Goal: Information Seeking & Learning: Learn about a topic

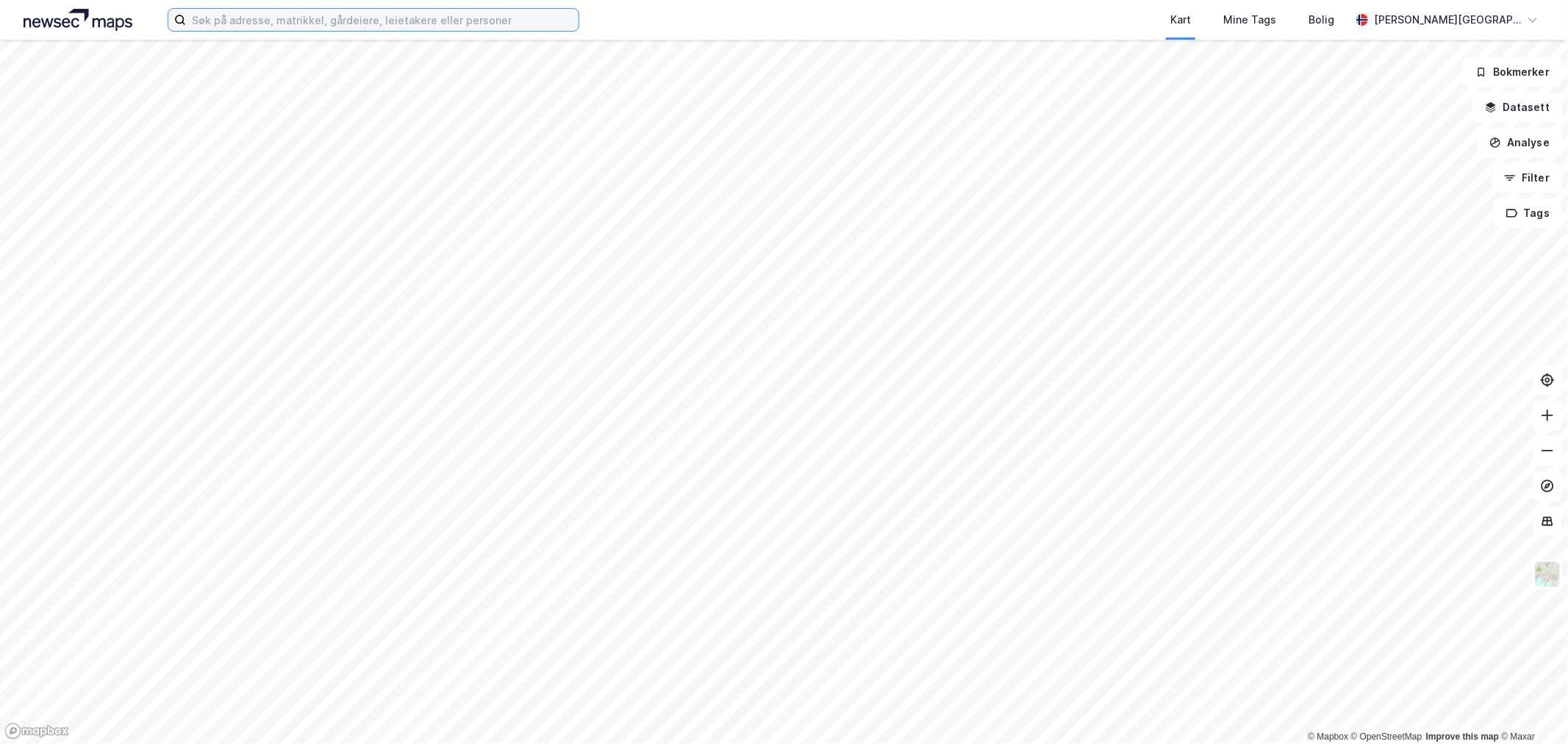
click at [417, 28] on input at bounding box center [383, 20] width 392 height 22
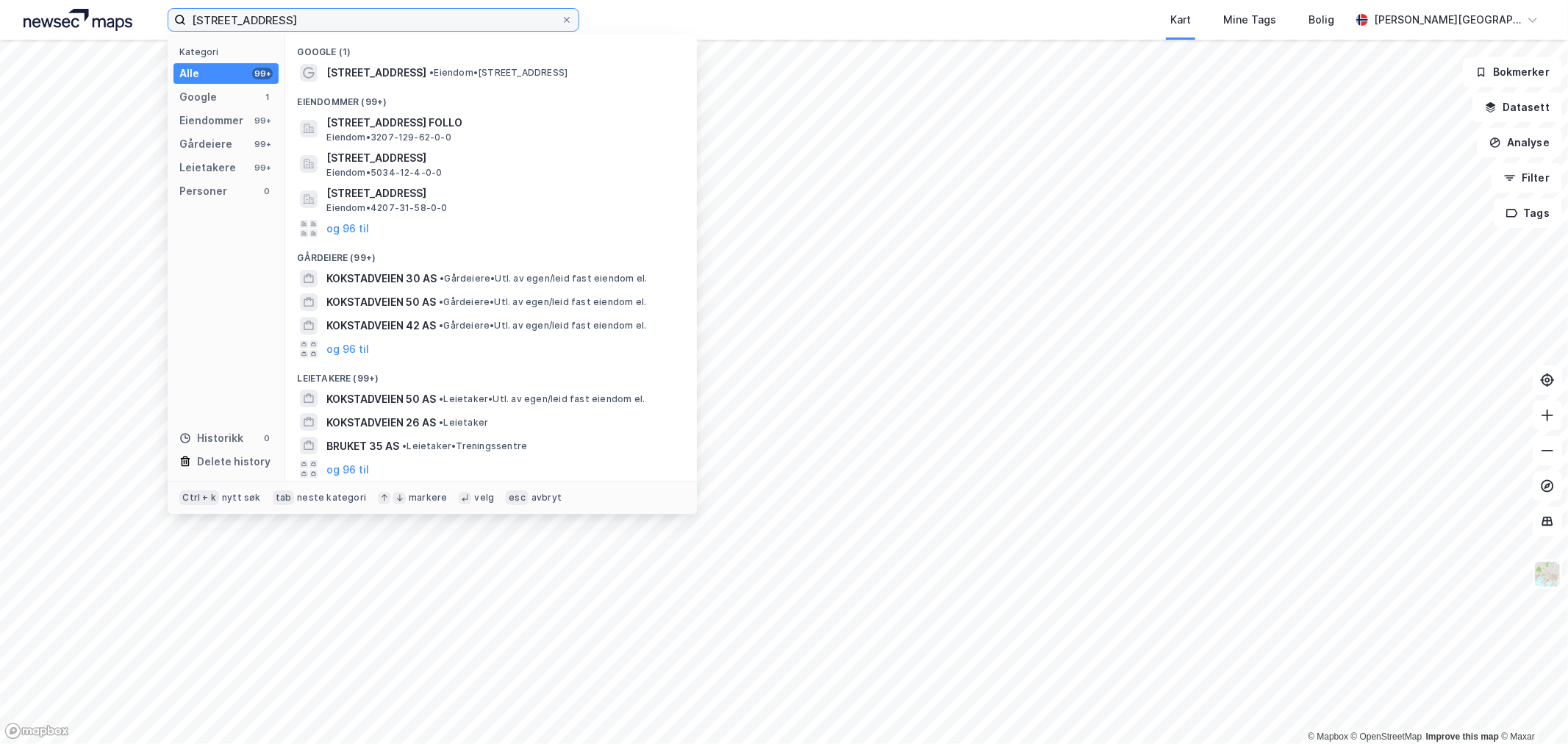
click at [435, 19] on input "[STREET_ADDRESS]" at bounding box center [374, 20] width 375 height 22
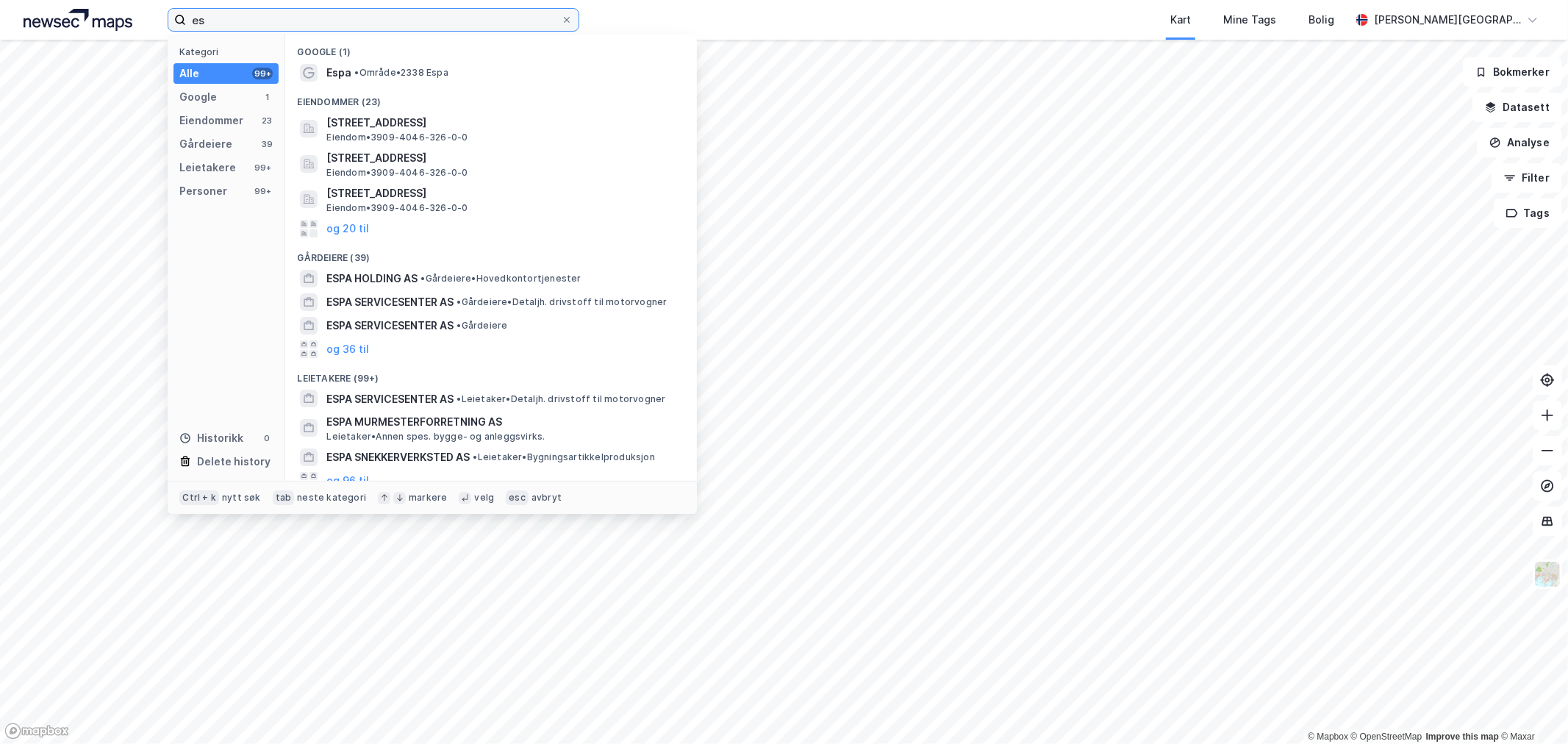
type input "e"
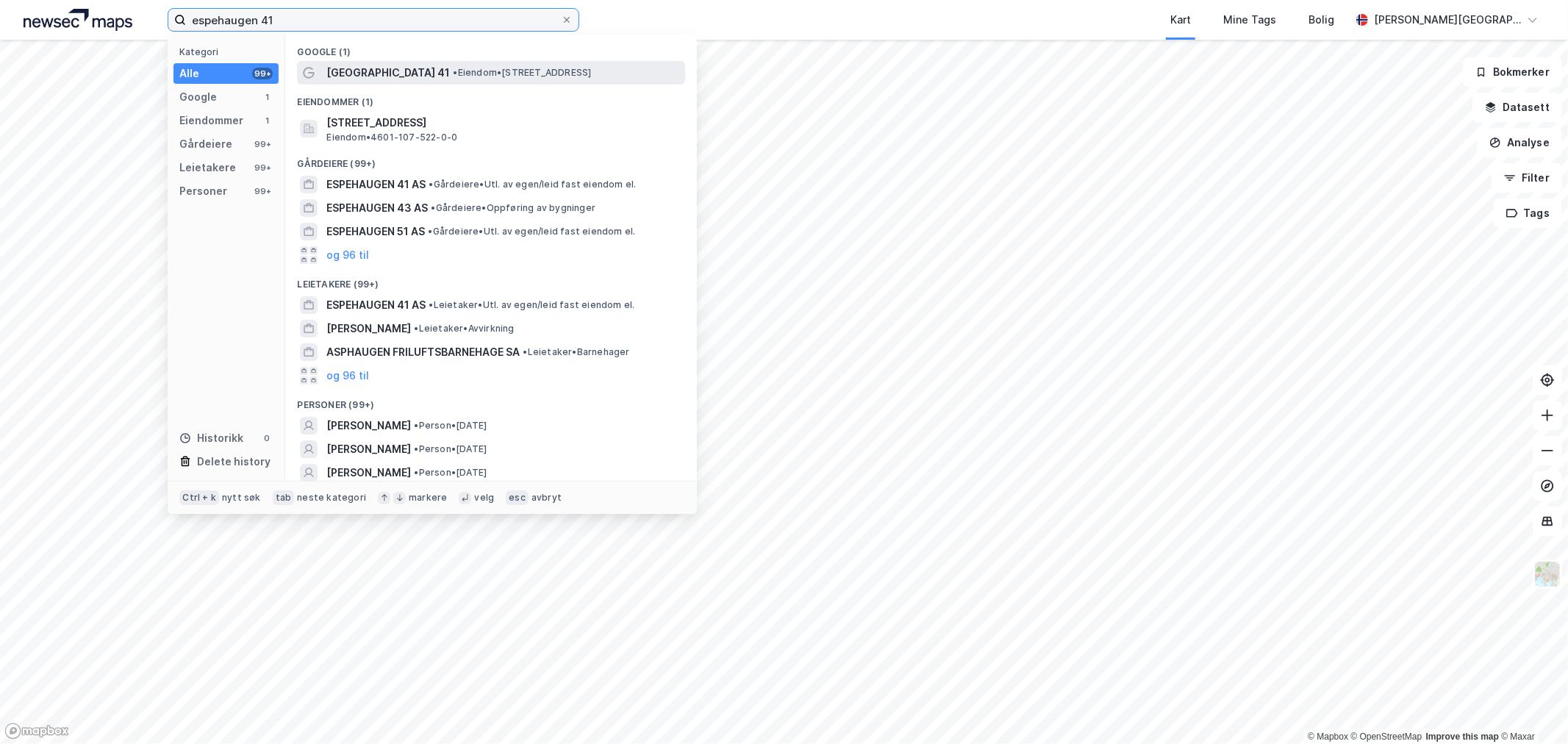
type input "espehaugen 41"
click at [453, 69] on span "• Eiendom • [STREET_ADDRESS]" at bounding box center [521, 72] width 138 height 12
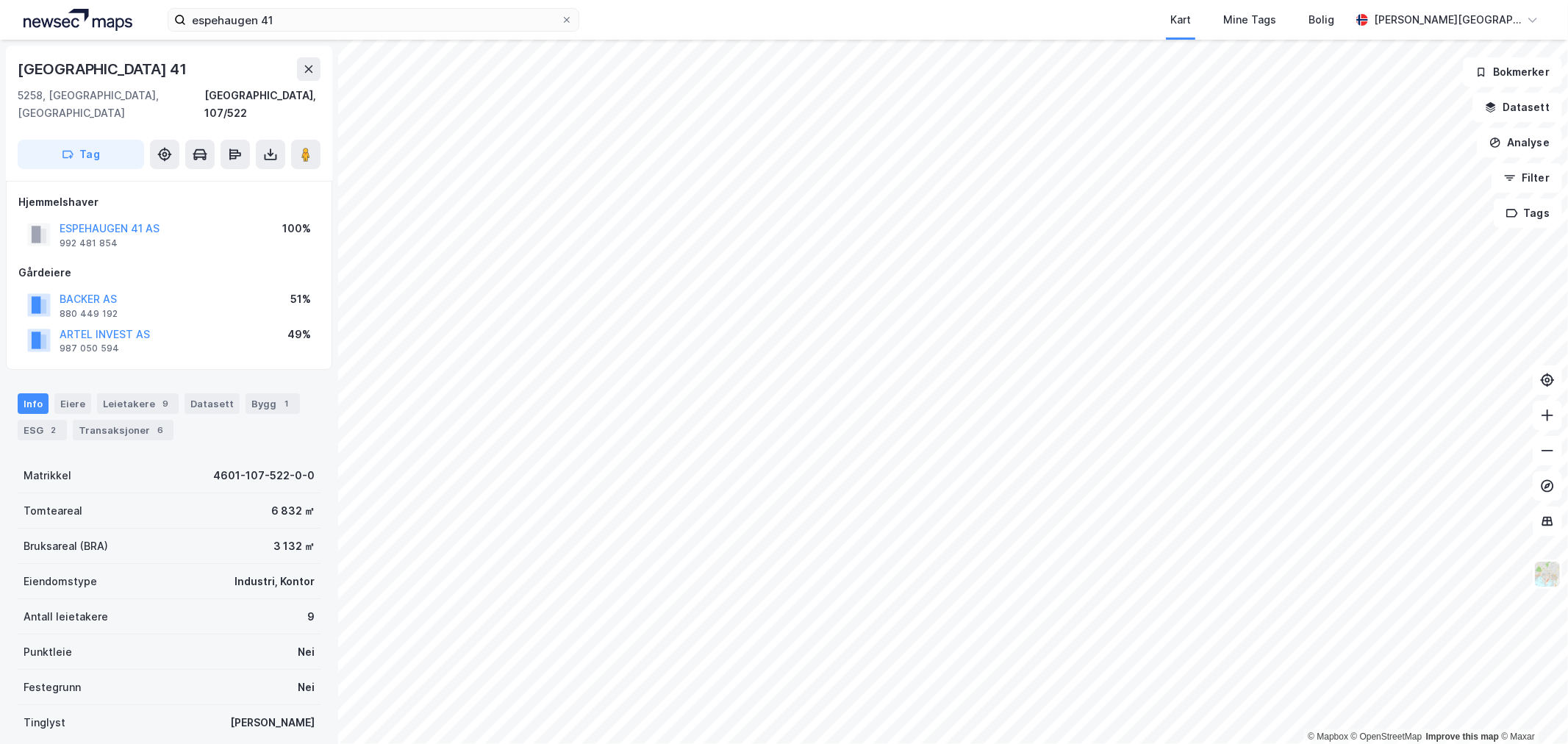
click at [98, 60] on div "[GEOGRAPHIC_DATA] 41" at bounding box center [104, 69] width 172 height 24
click at [98, 59] on div "[GEOGRAPHIC_DATA] 41" at bounding box center [104, 69] width 172 height 24
click at [202, 75] on div "[GEOGRAPHIC_DATA] 41" at bounding box center [169, 69] width 303 height 24
click at [133, 393] on div "Leietakere 9" at bounding box center [138, 403] width 81 height 21
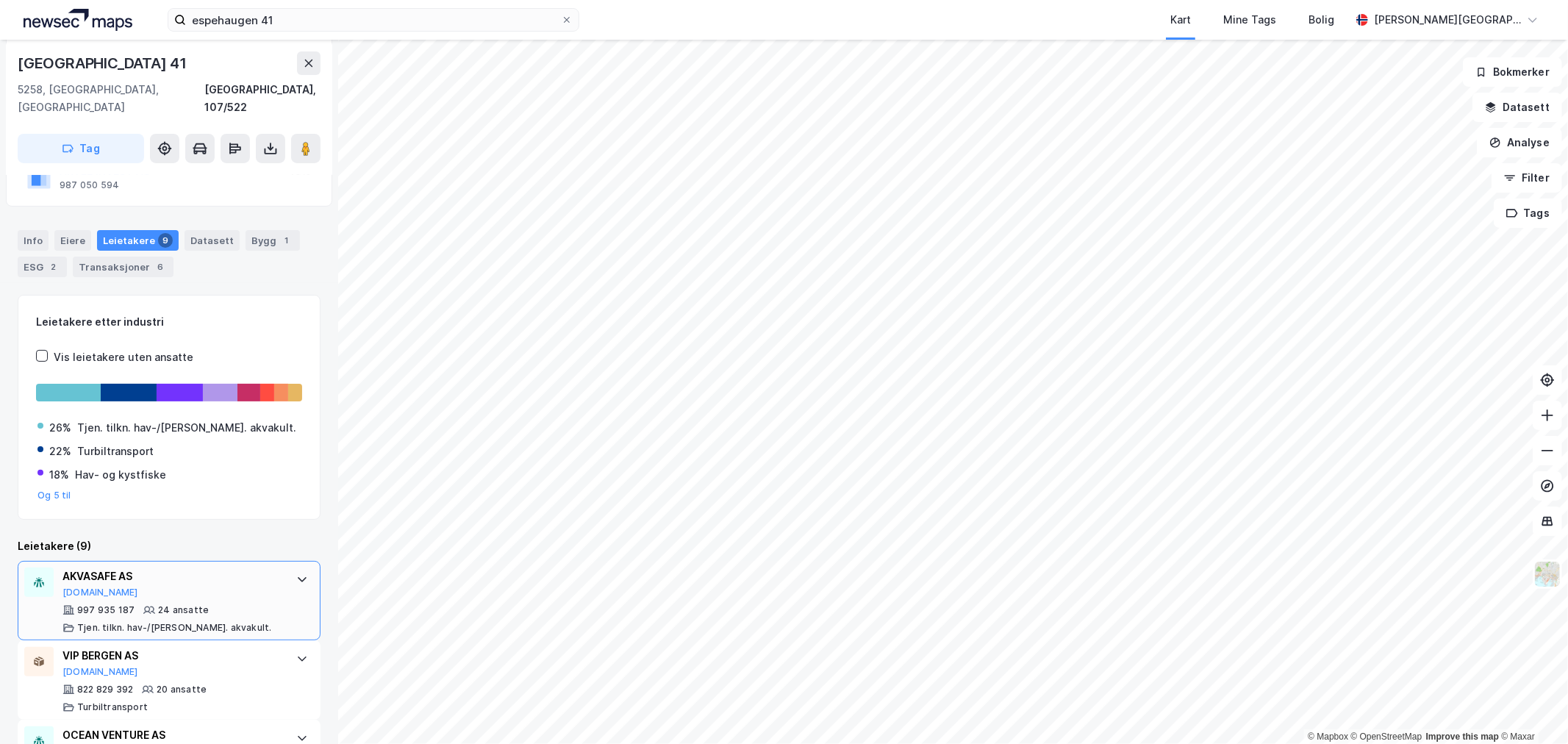
scroll to position [81, 0]
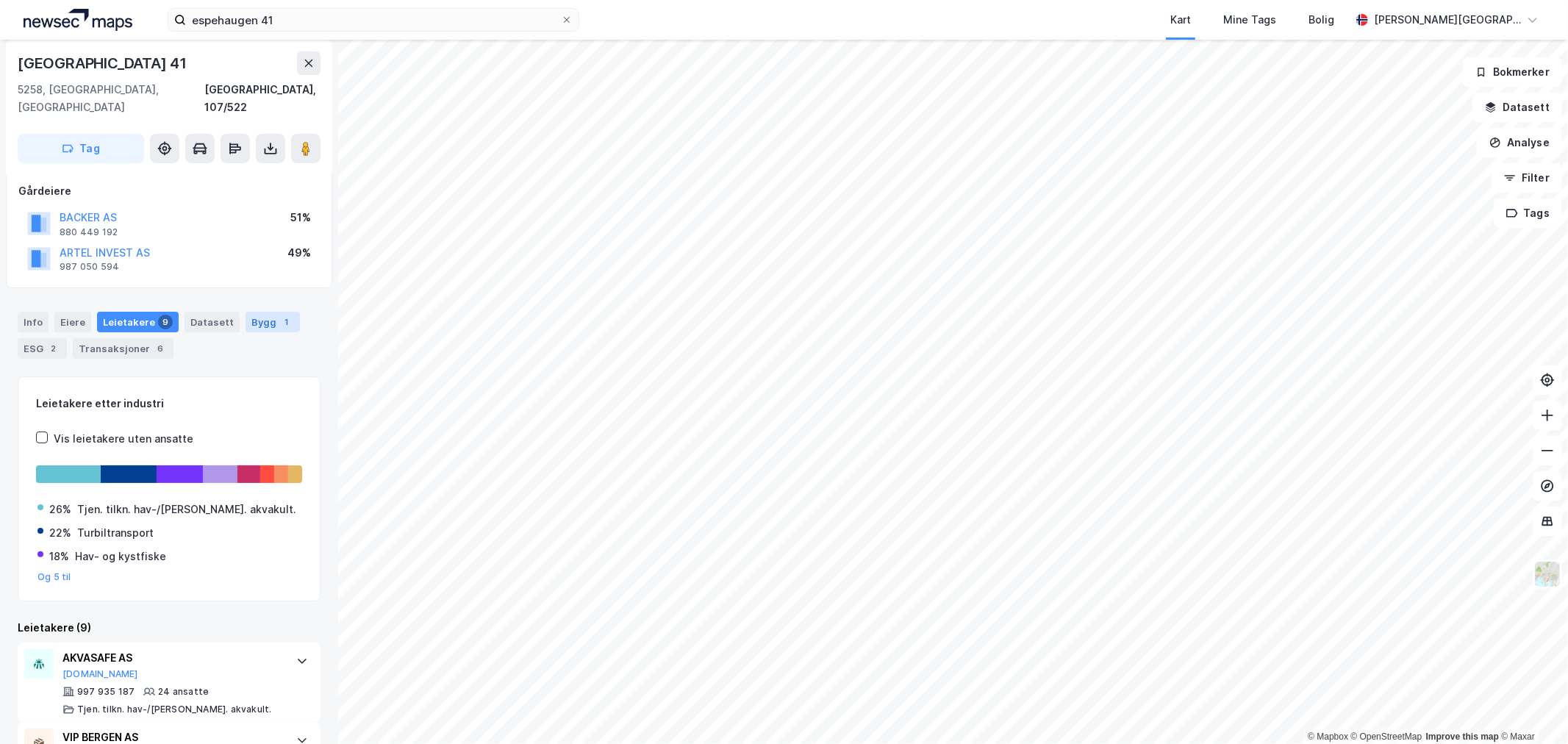
click at [250, 311] on div "Bygg 1" at bounding box center [273, 321] width 55 height 21
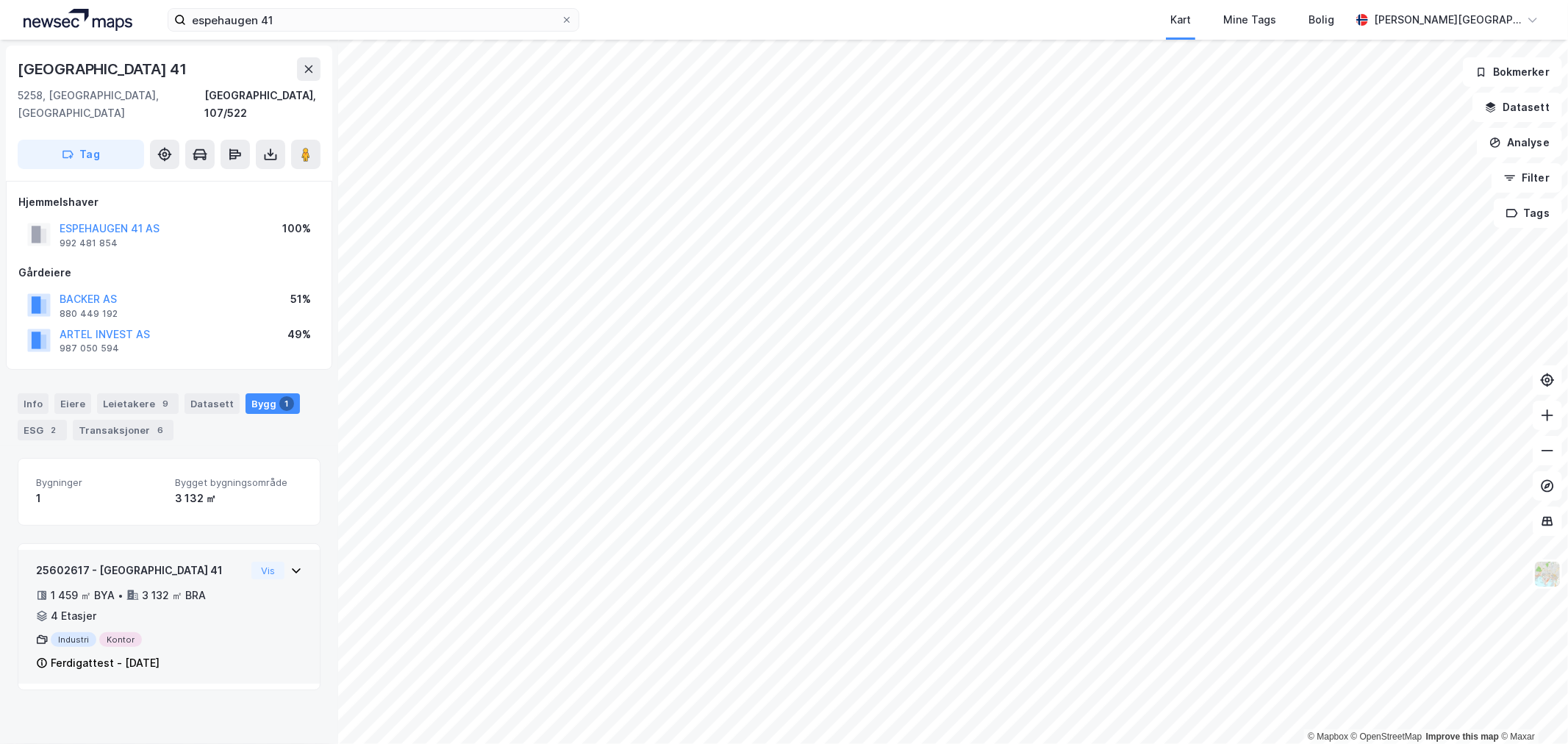
click at [202, 586] on div "3 132 ㎡ BRA" at bounding box center [173, 595] width 64 height 18
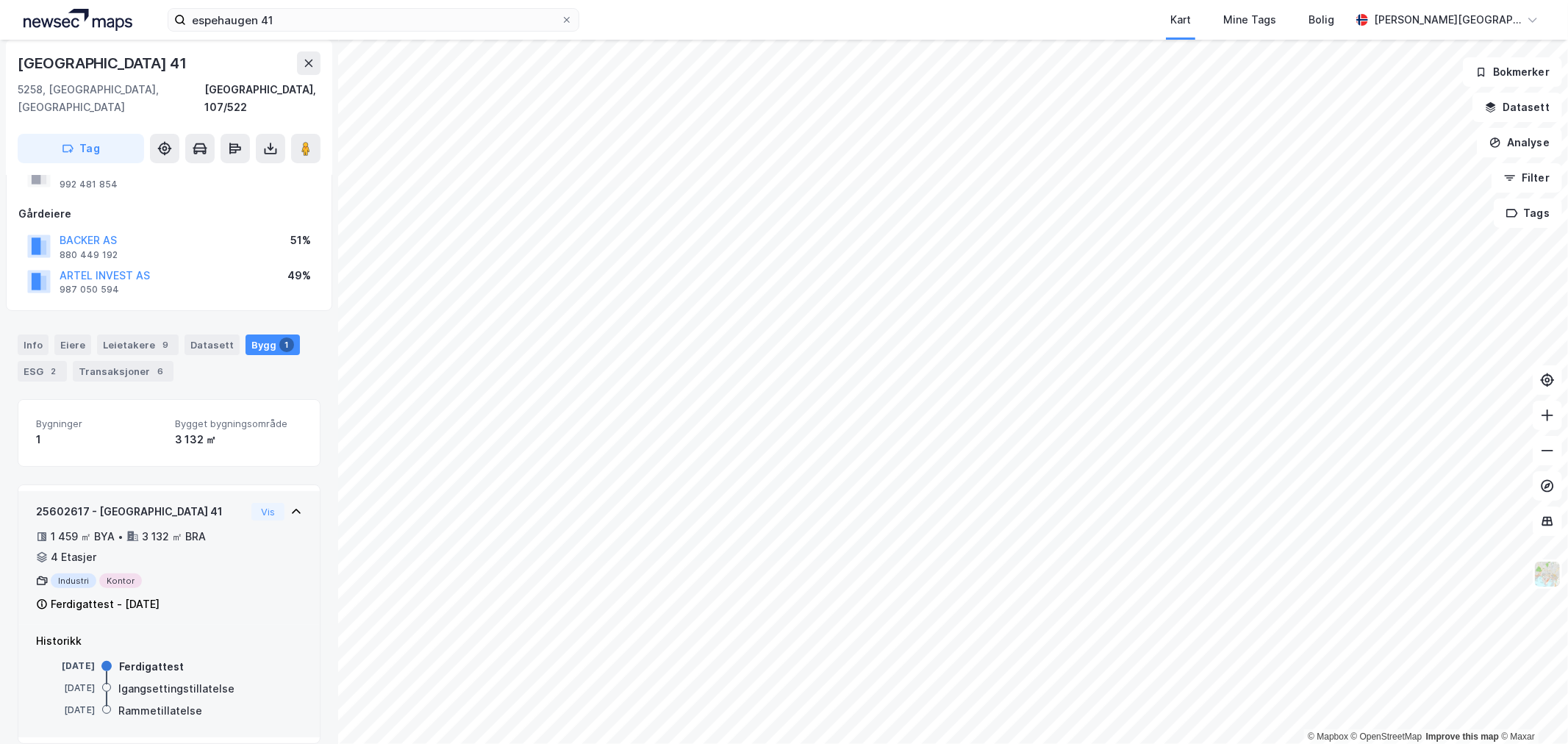
click at [206, 502] on div "25602617 - [GEOGRAPHIC_DATA] 41" at bounding box center [140, 511] width 209 height 18
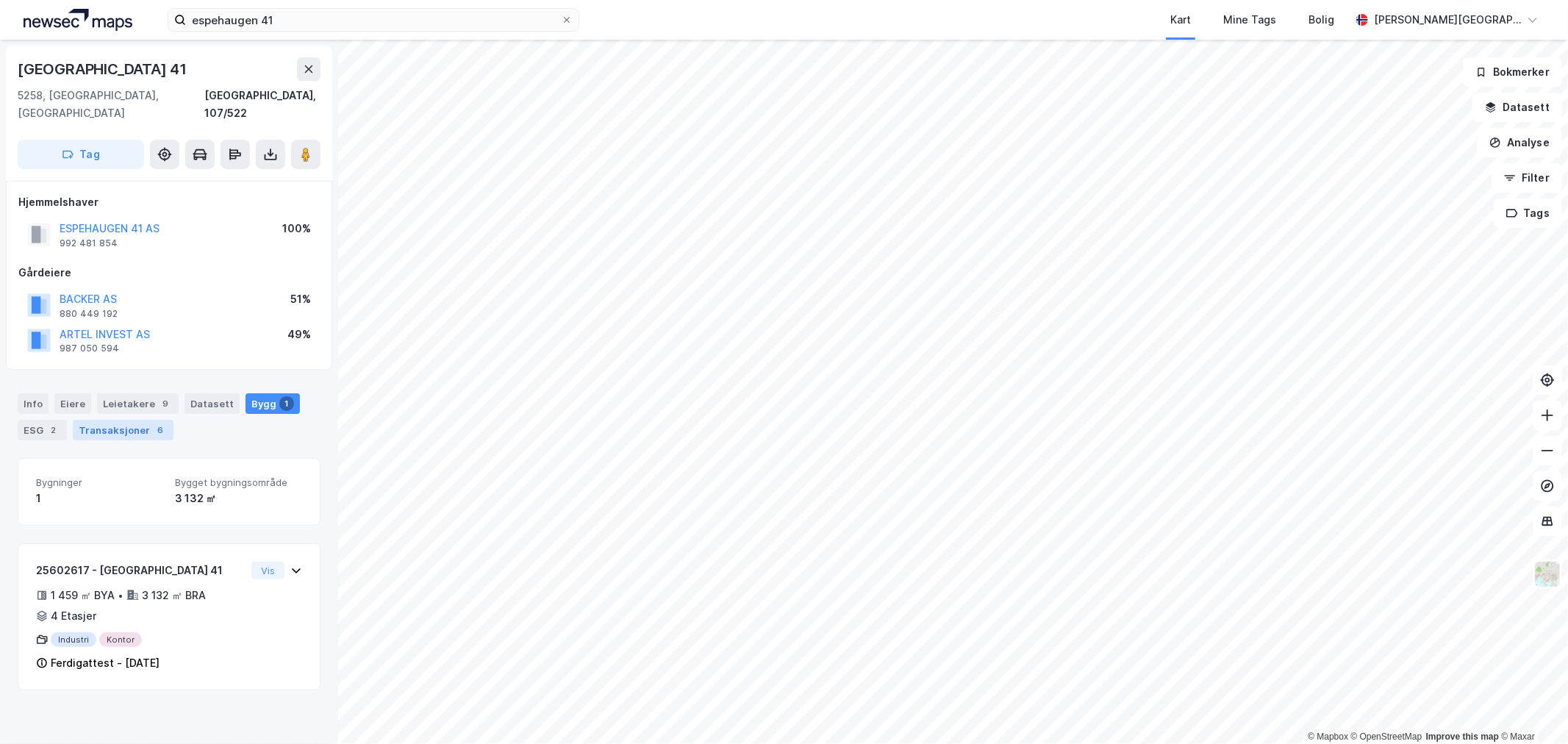
click at [135, 419] on div "Transaksjoner 6" at bounding box center [123, 429] width 101 height 21
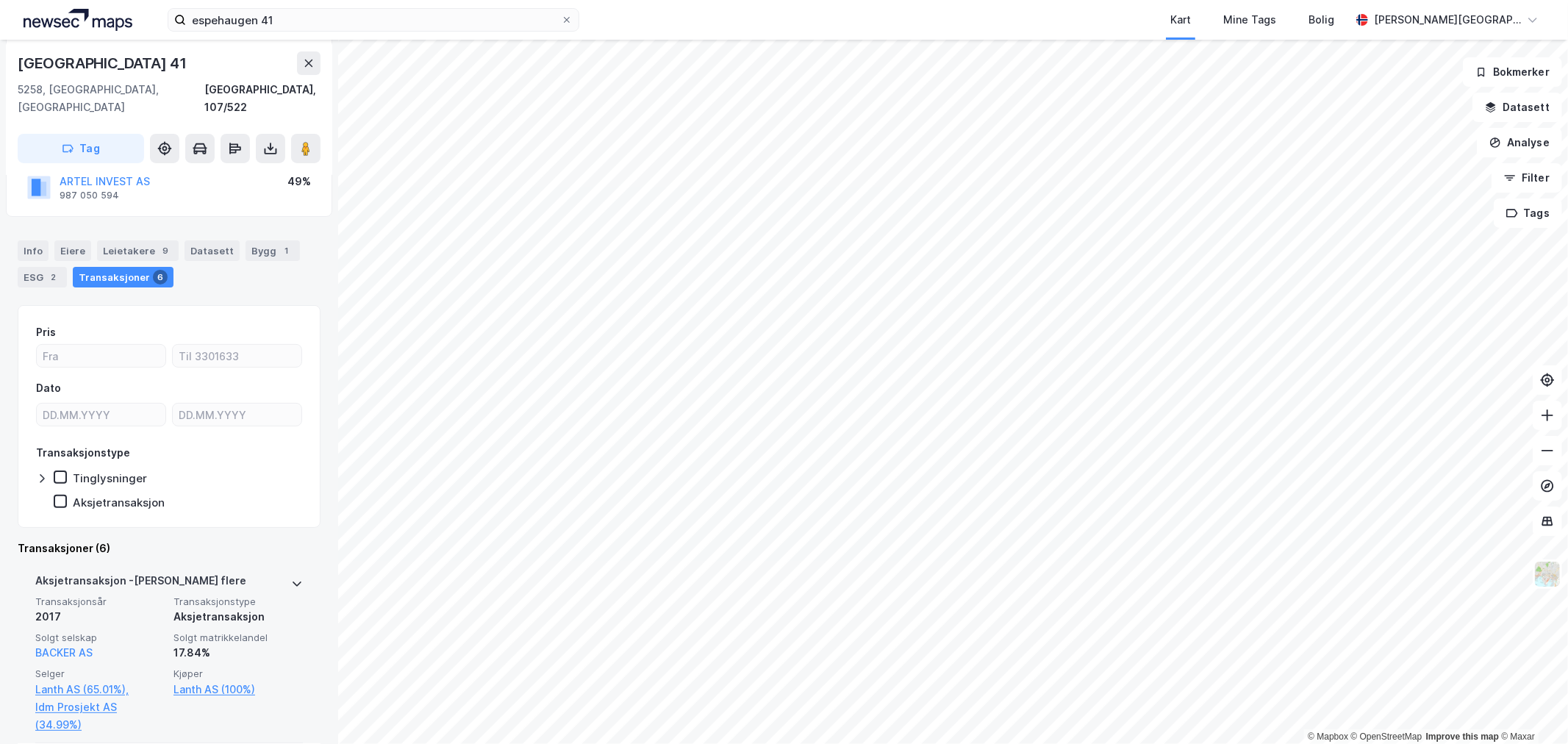
scroll to position [81, 0]
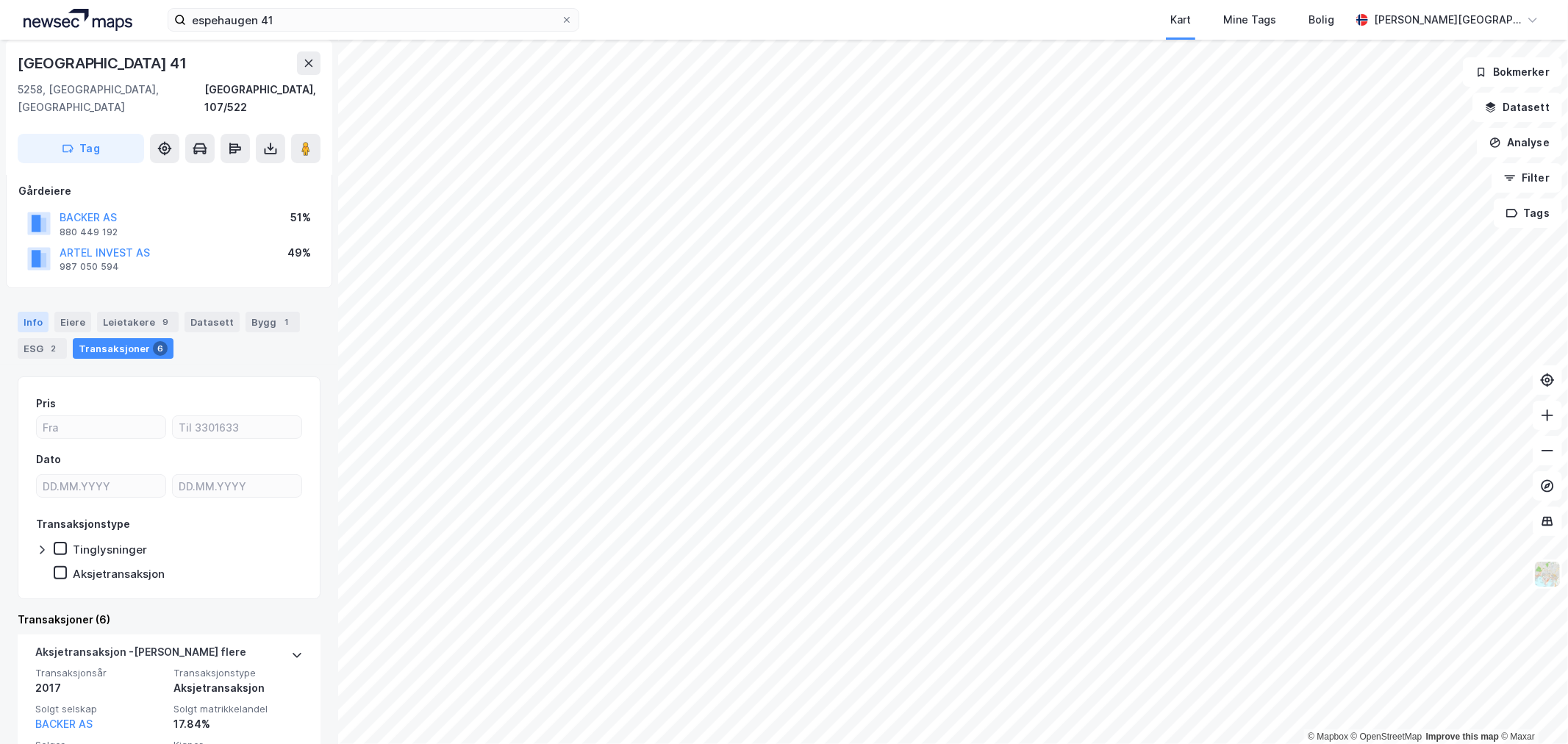
click at [37, 311] on div "Info" at bounding box center [33, 321] width 31 height 21
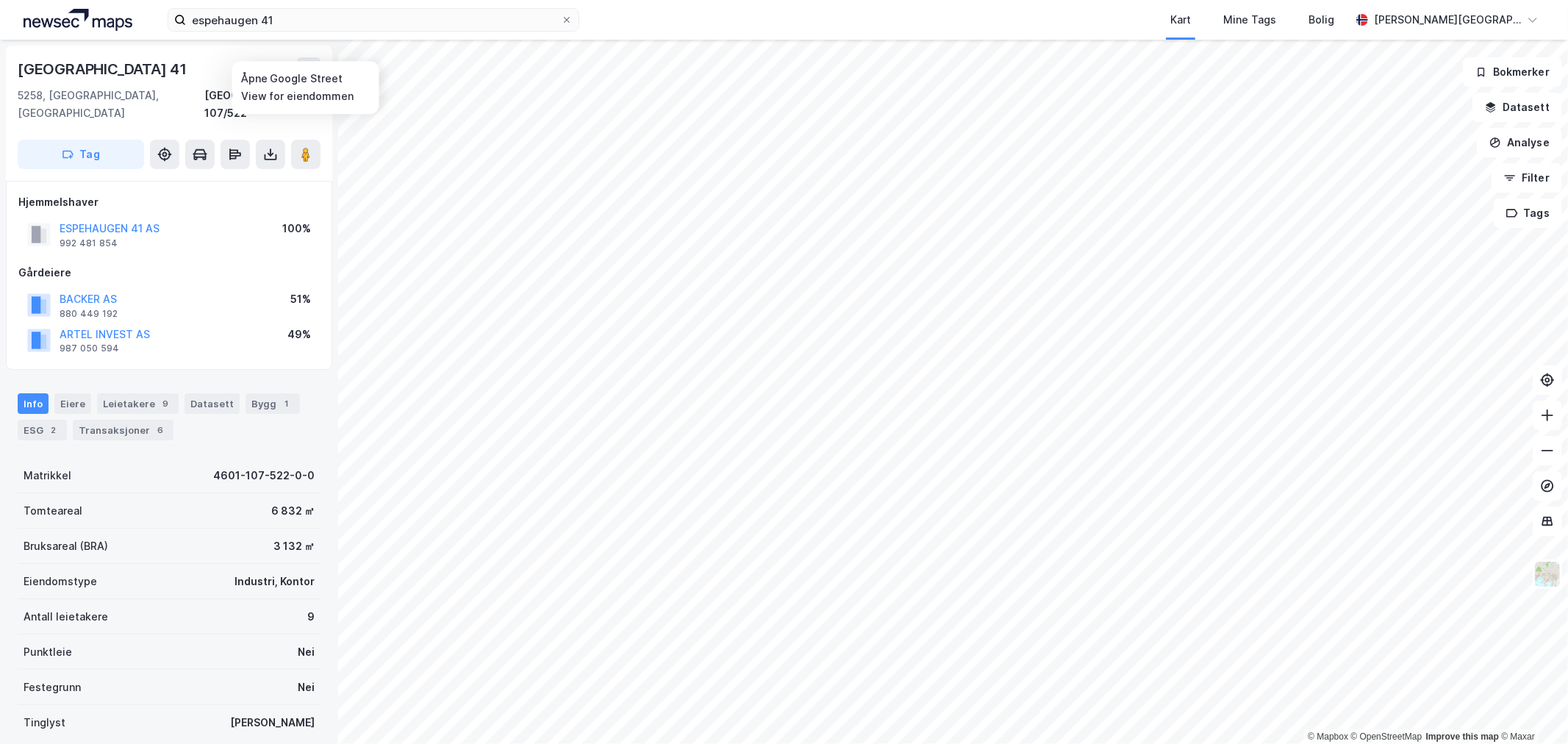
click at [100, 64] on div "[GEOGRAPHIC_DATA] 41" at bounding box center [104, 69] width 172 height 24
copy div "[GEOGRAPHIC_DATA] 41"
click at [274, 537] on div "3 132 ㎡" at bounding box center [294, 546] width 42 height 18
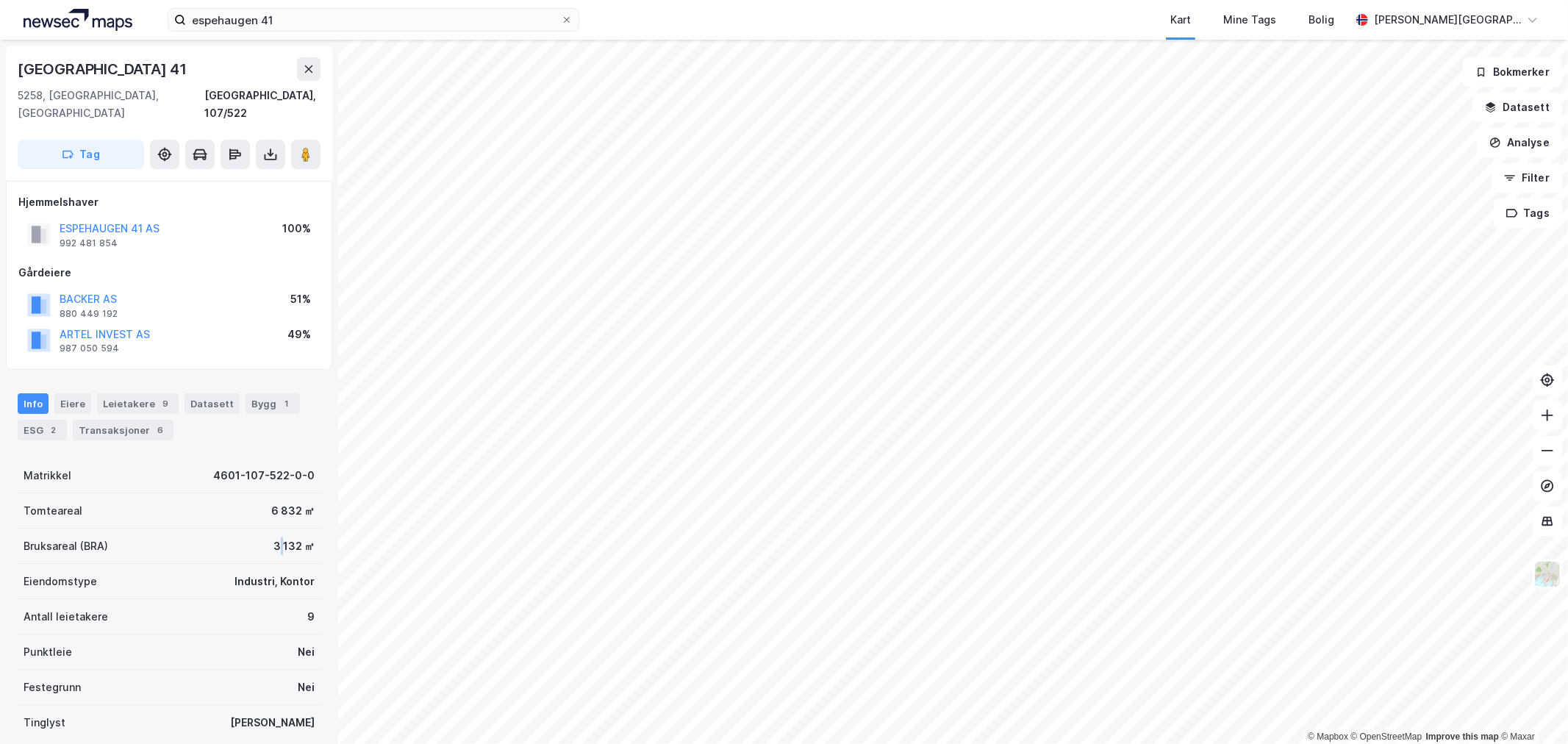
click at [274, 537] on div "3 132 ㎡" at bounding box center [294, 546] width 42 height 18
click at [280, 537] on div "3 132 ㎡" at bounding box center [294, 546] width 42 height 18
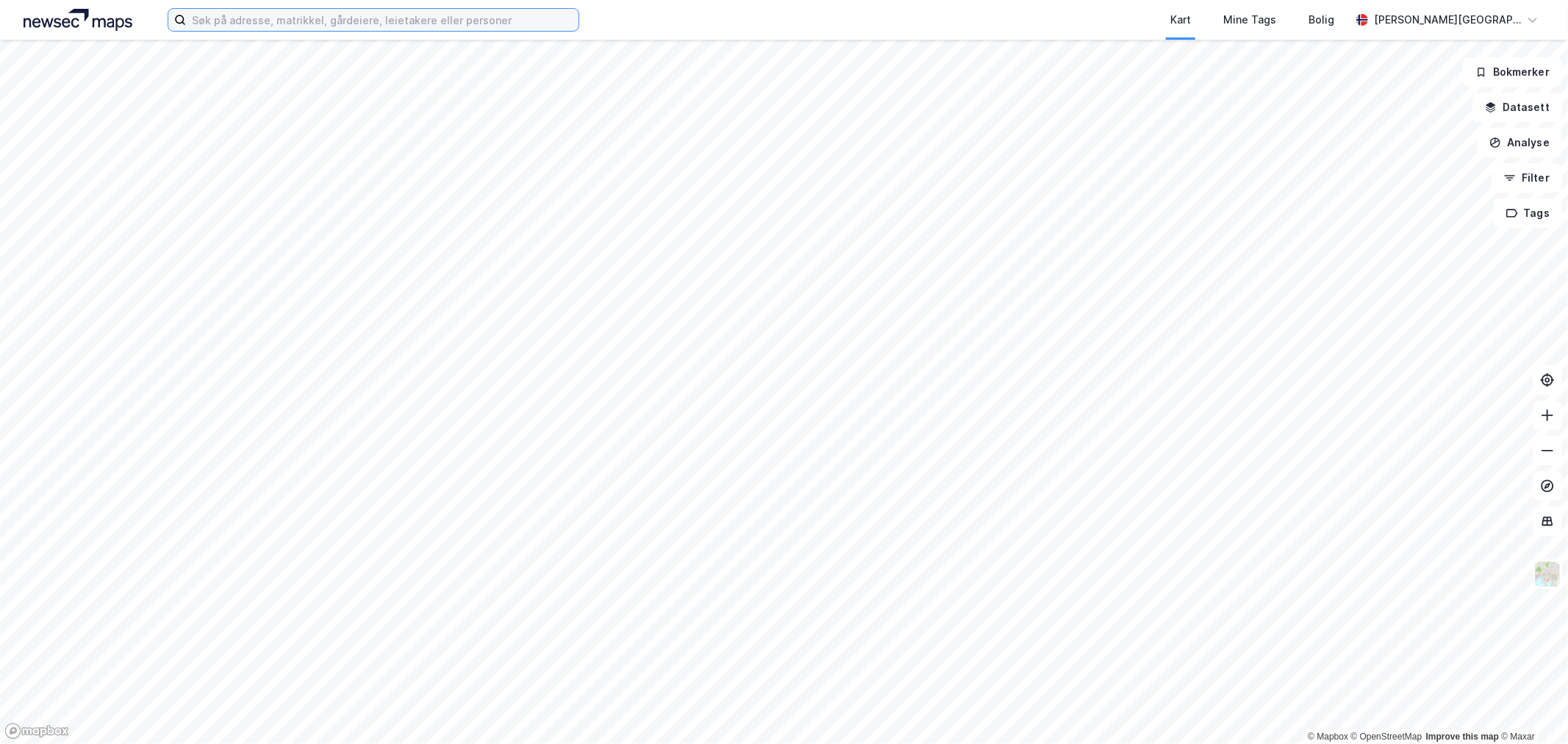
click at [366, 20] on input at bounding box center [383, 20] width 392 height 22
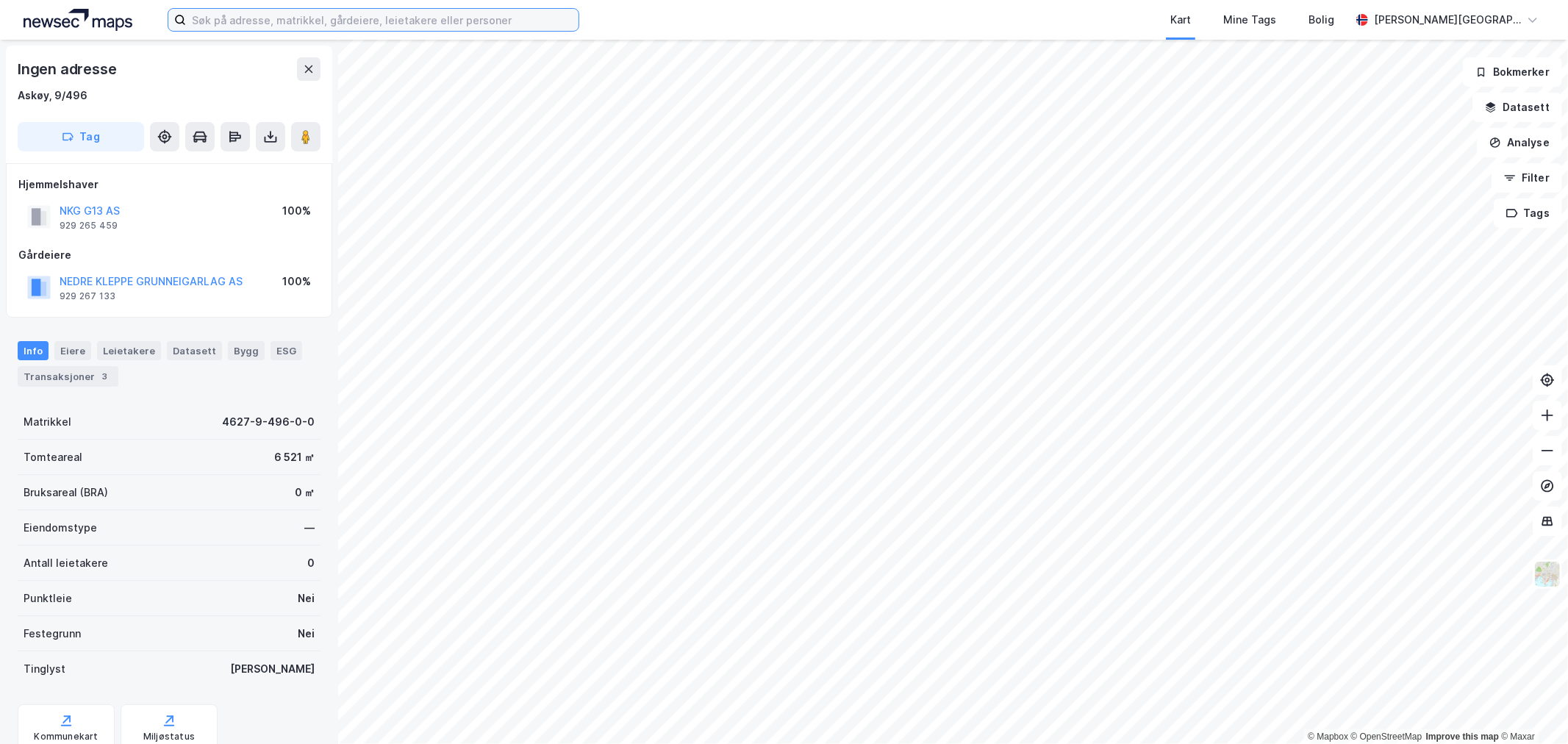
click at [425, 27] on input at bounding box center [383, 20] width 392 height 22
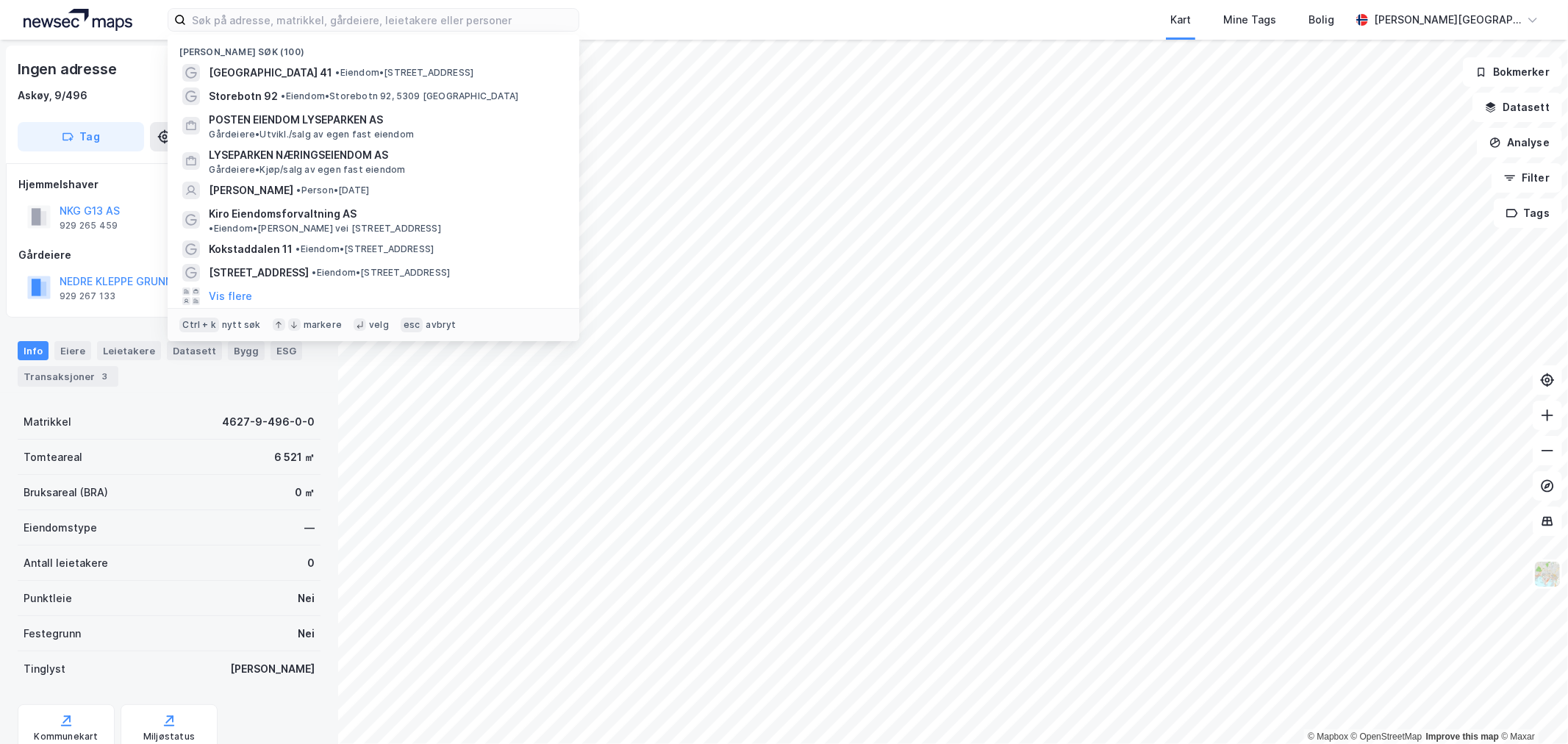
click at [621, 24] on div "Nylige søk (100) Espehaugen 41 • Eiendom • Espehaugen 41, 5258 Blomsterdalen St…" at bounding box center [784, 20] width 1568 height 40
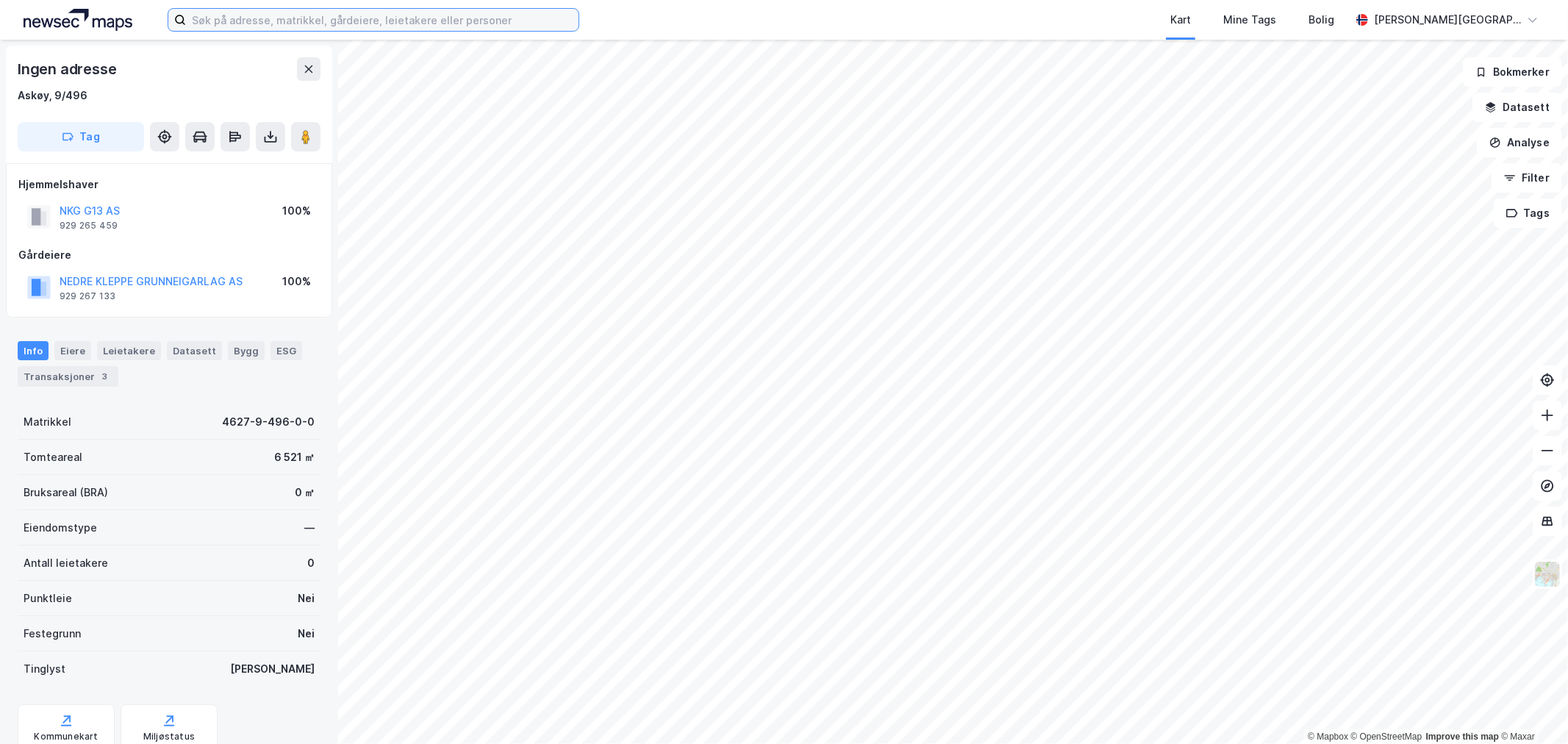
click at [344, 19] on input at bounding box center [383, 20] width 392 height 22
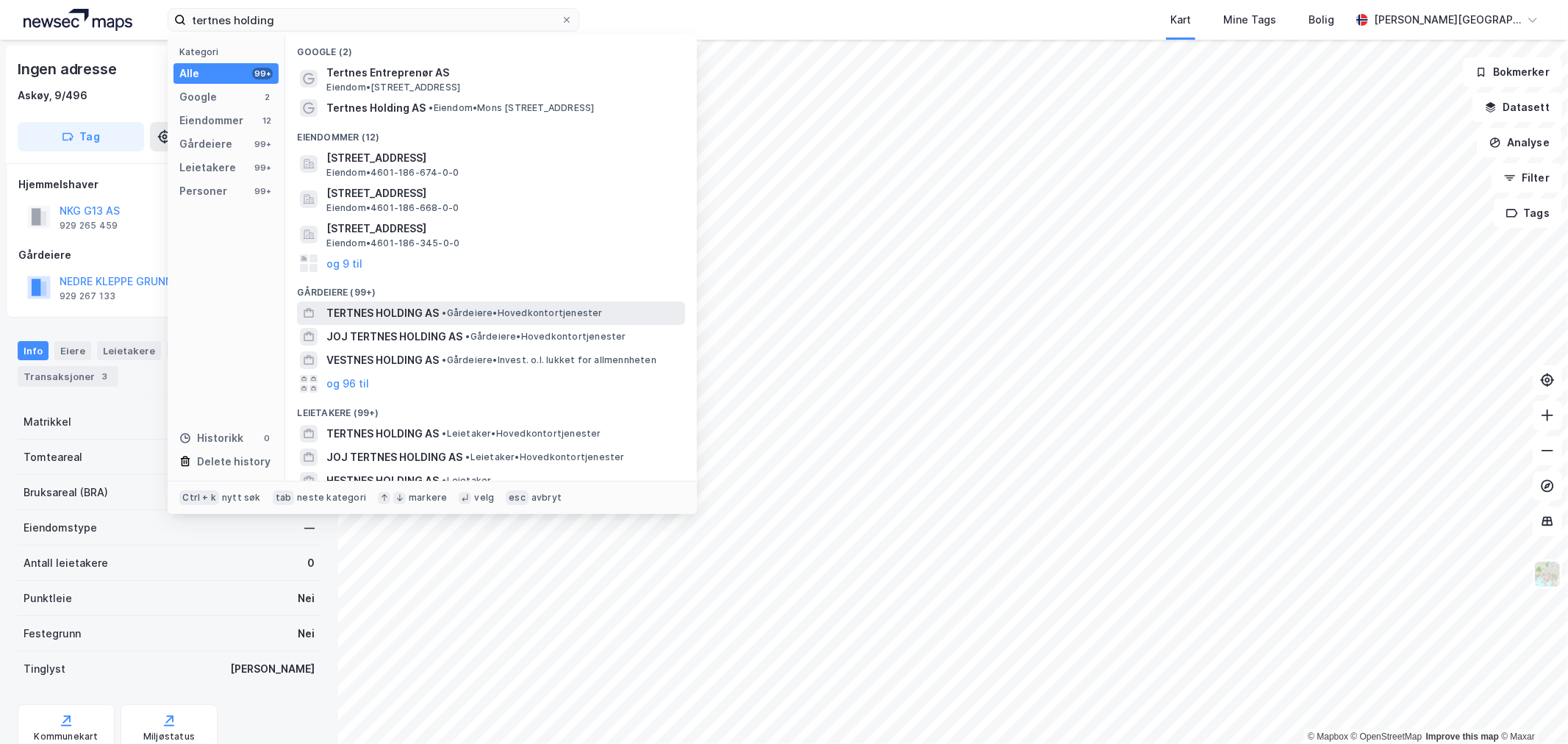
click at [411, 311] on span "TERTNES HOLDING AS" at bounding box center [382, 313] width 112 height 18
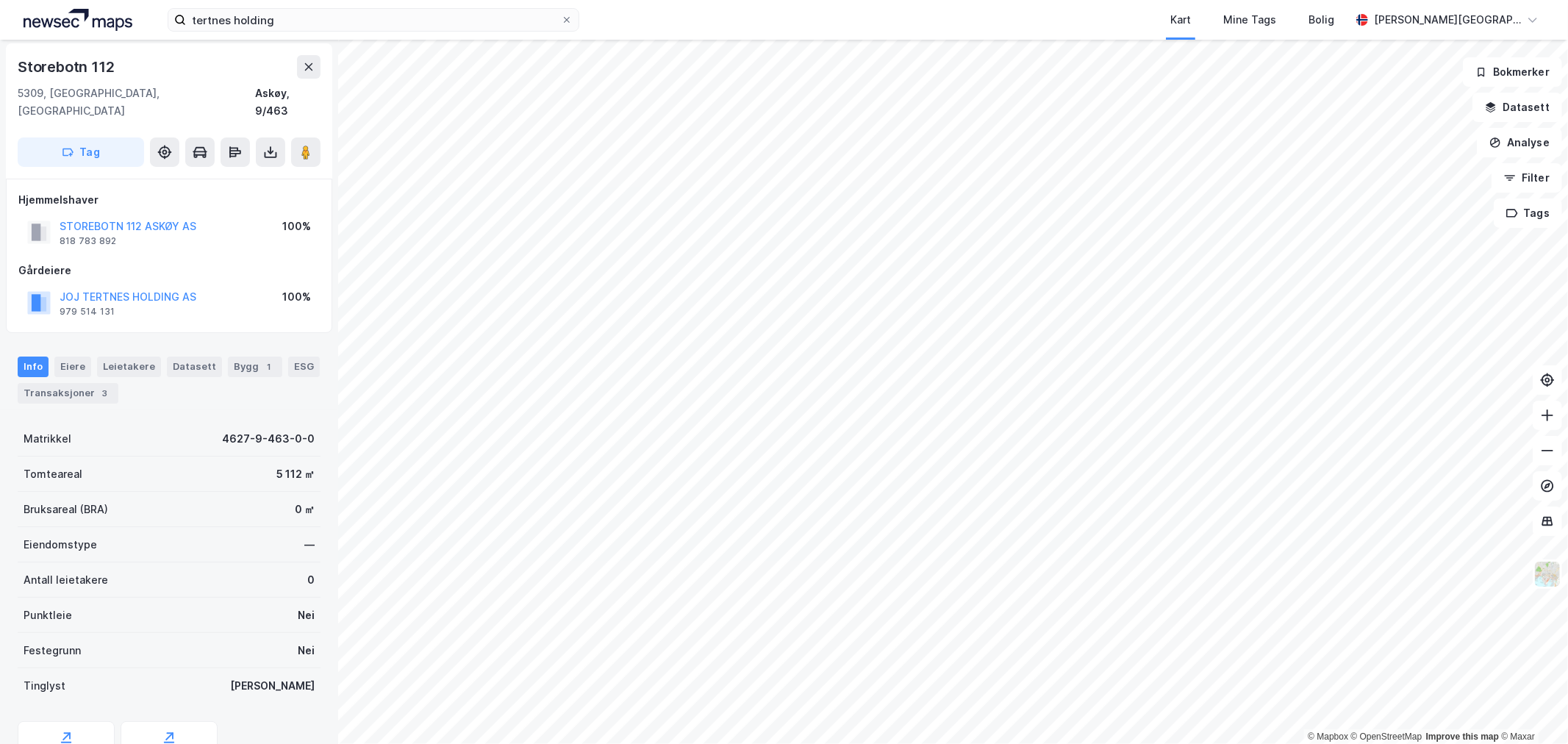
scroll to position [21, 0]
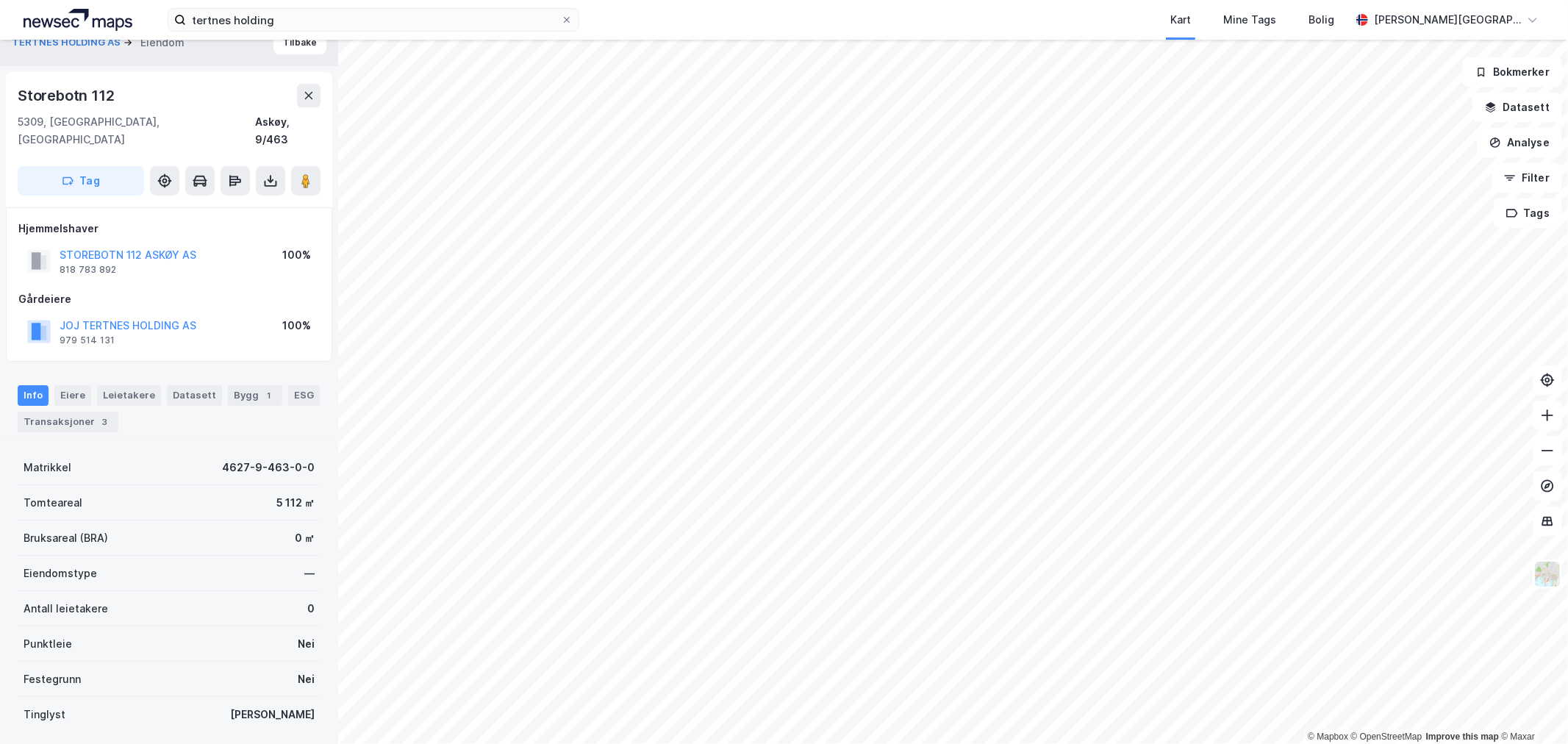
click at [280, 493] on div "5 112 ㎡" at bounding box center [295, 502] width 39 height 18
drag, startPoint x: 263, startPoint y: 486, endPoint x: 291, endPoint y: 481, distance: 28.4
click at [291, 493] on div "5 112 ㎡" at bounding box center [295, 502] width 39 height 18
click at [283, 493] on div "5 112 ㎡" at bounding box center [295, 502] width 39 height 18
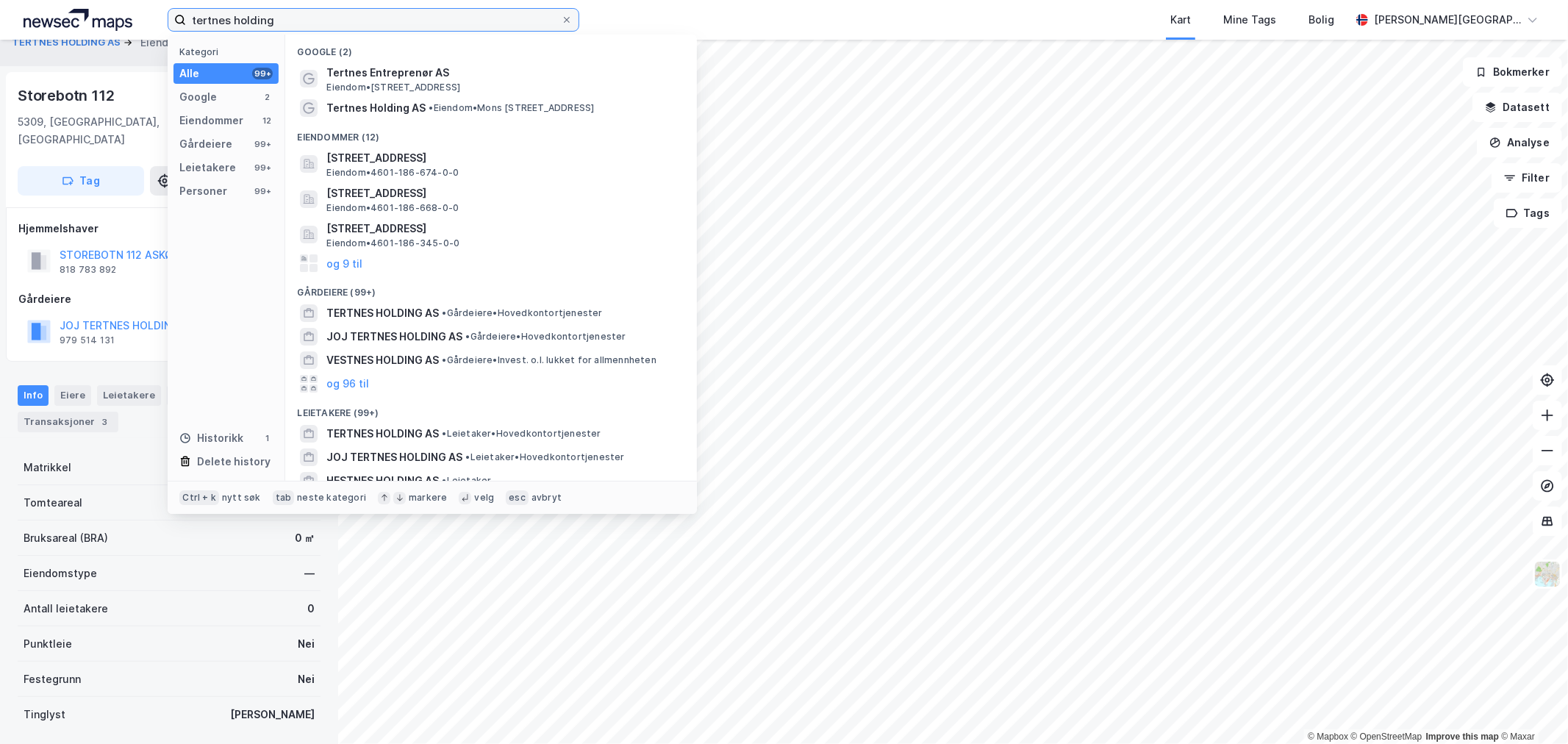
click at [298, 10] on input "tertnes holding" at bounding box center [374, 20] width 375 height 22
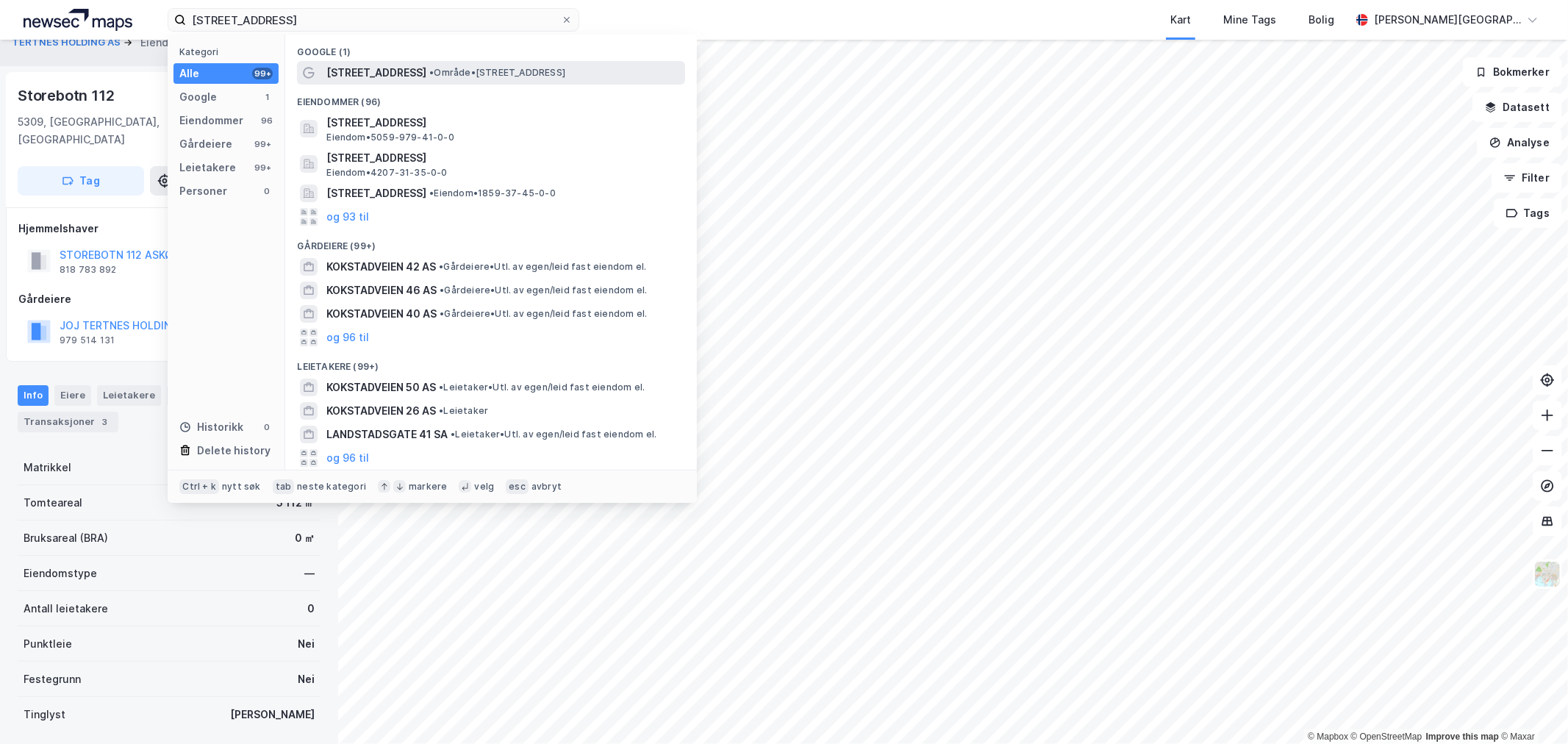
click at [432, 61] on div "Kokstadvegen 41 • Område • Kokstadvegen 41, 5257 Kokstad" at bounding box center [492, 73] width 389 height 24
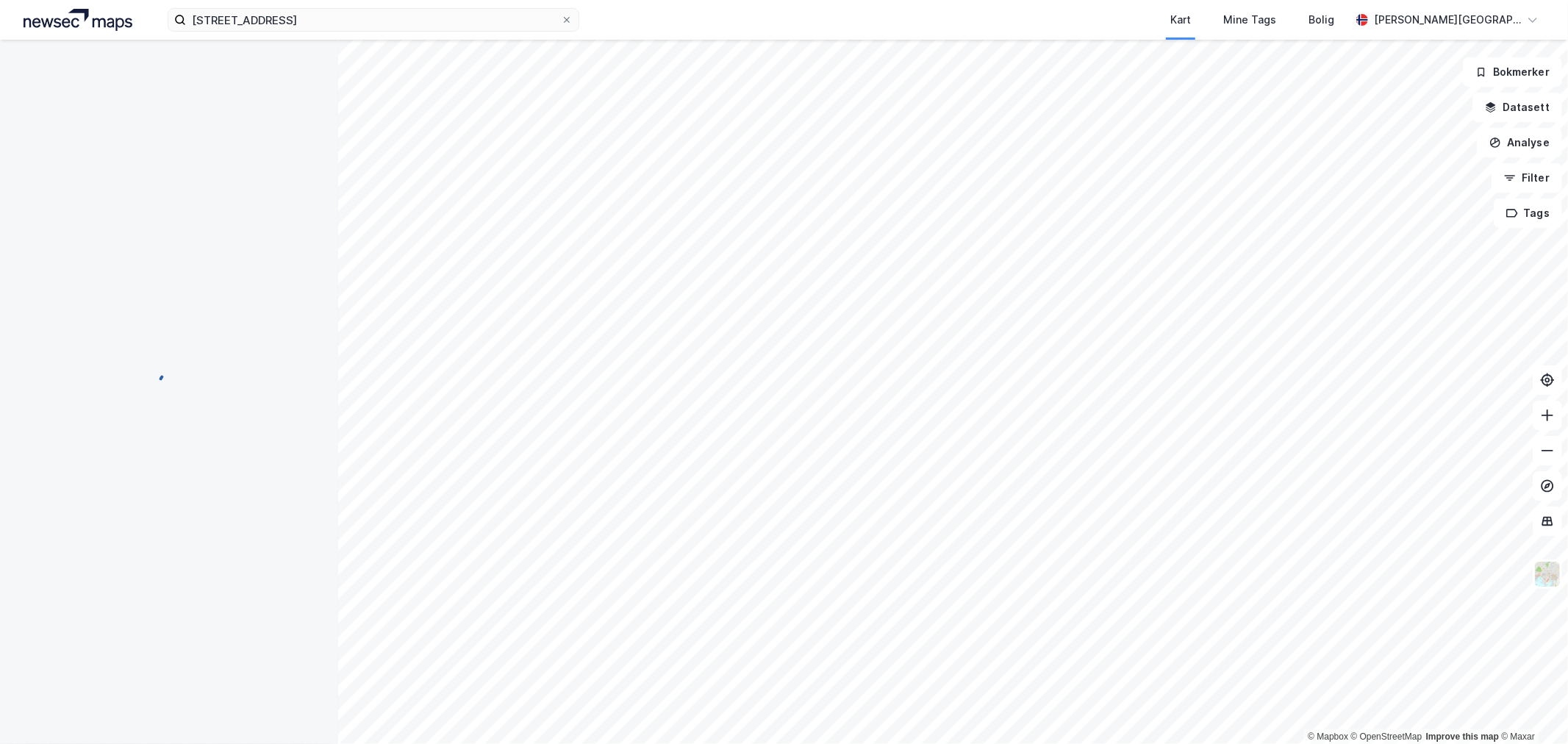
scroll to position [21, 0]
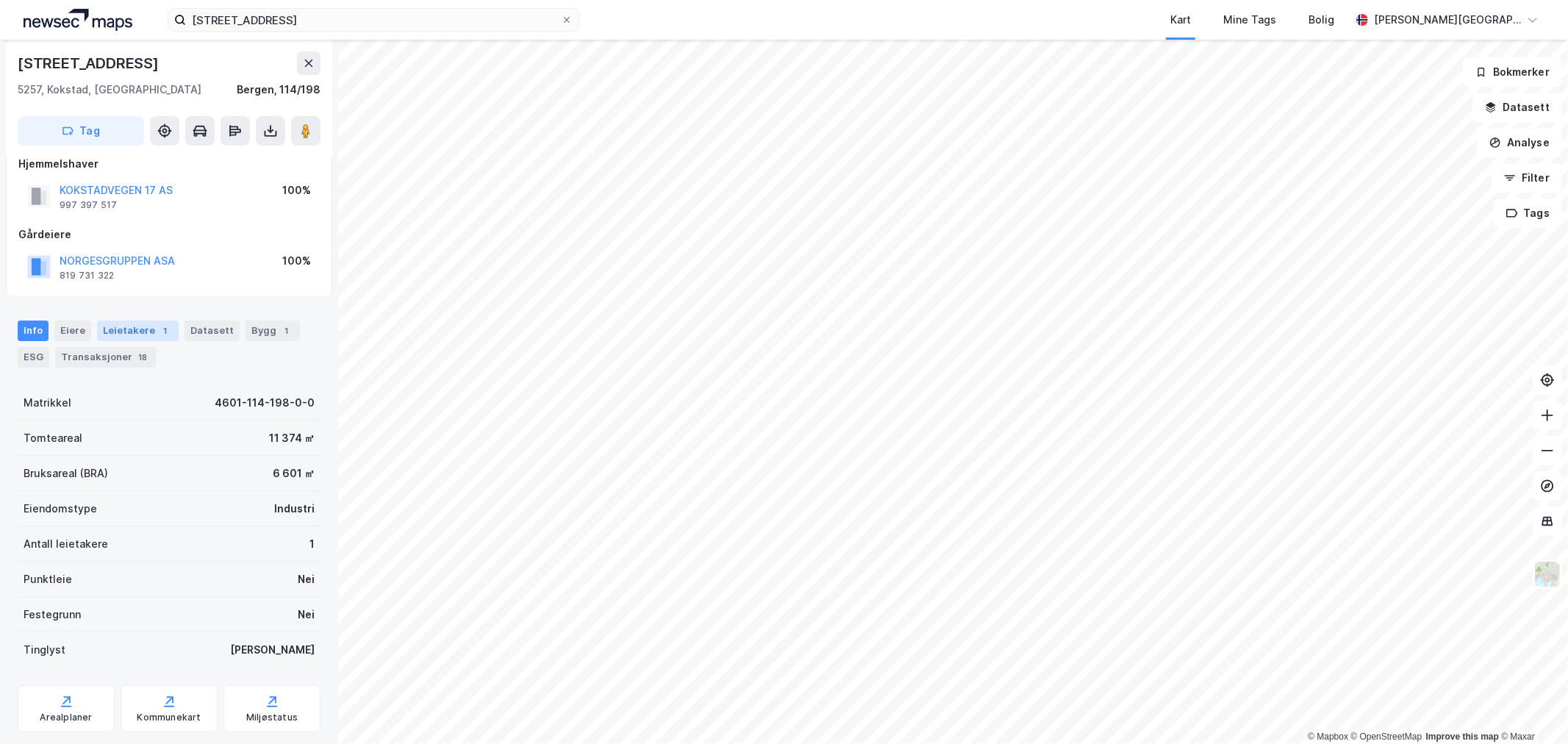
click at [112, 326] on div "Leietakere 1" at bounding box center [138, 330] width 81 height 21
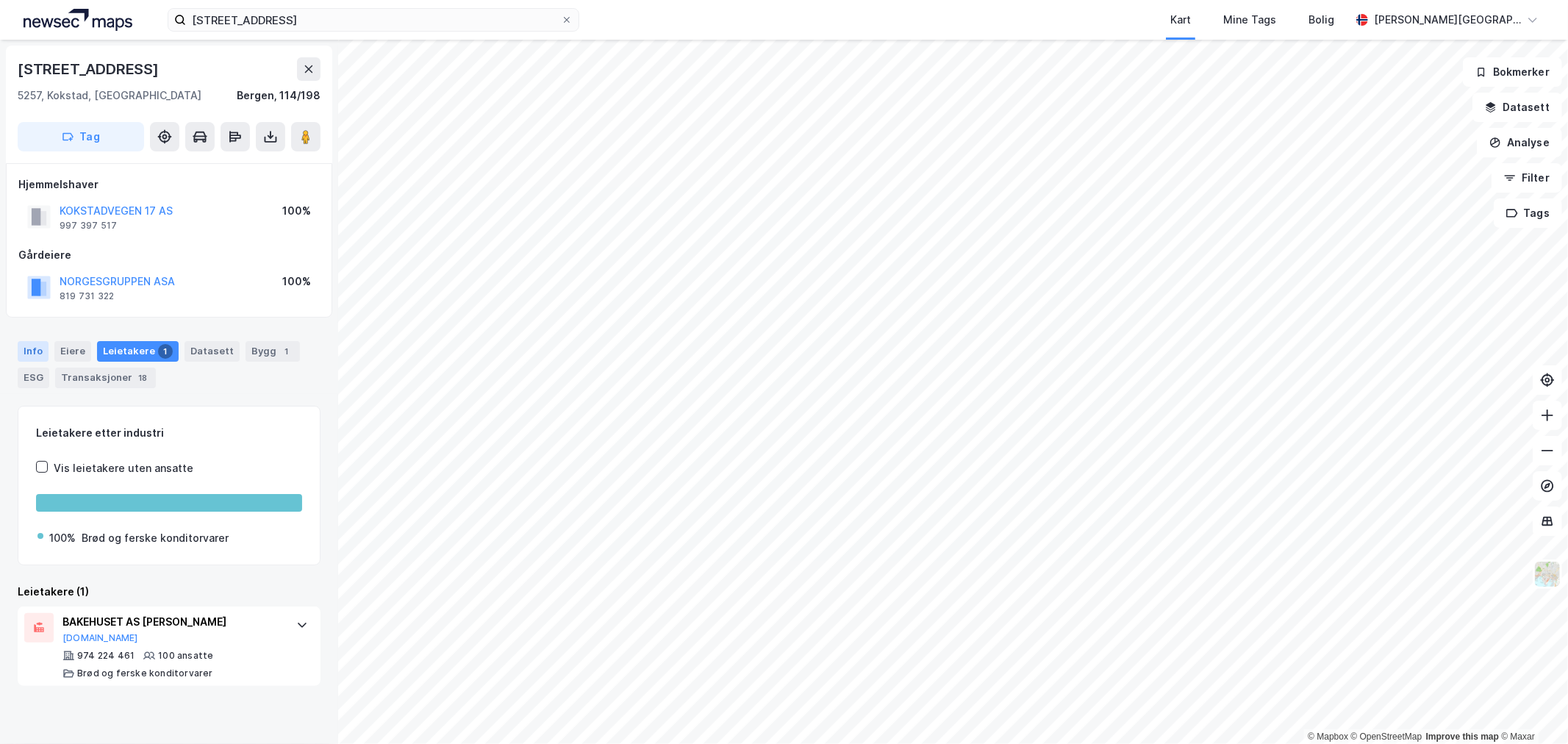
click at [32, 348] on div "Info" at bounding box center [33, 351] width 31 height 21
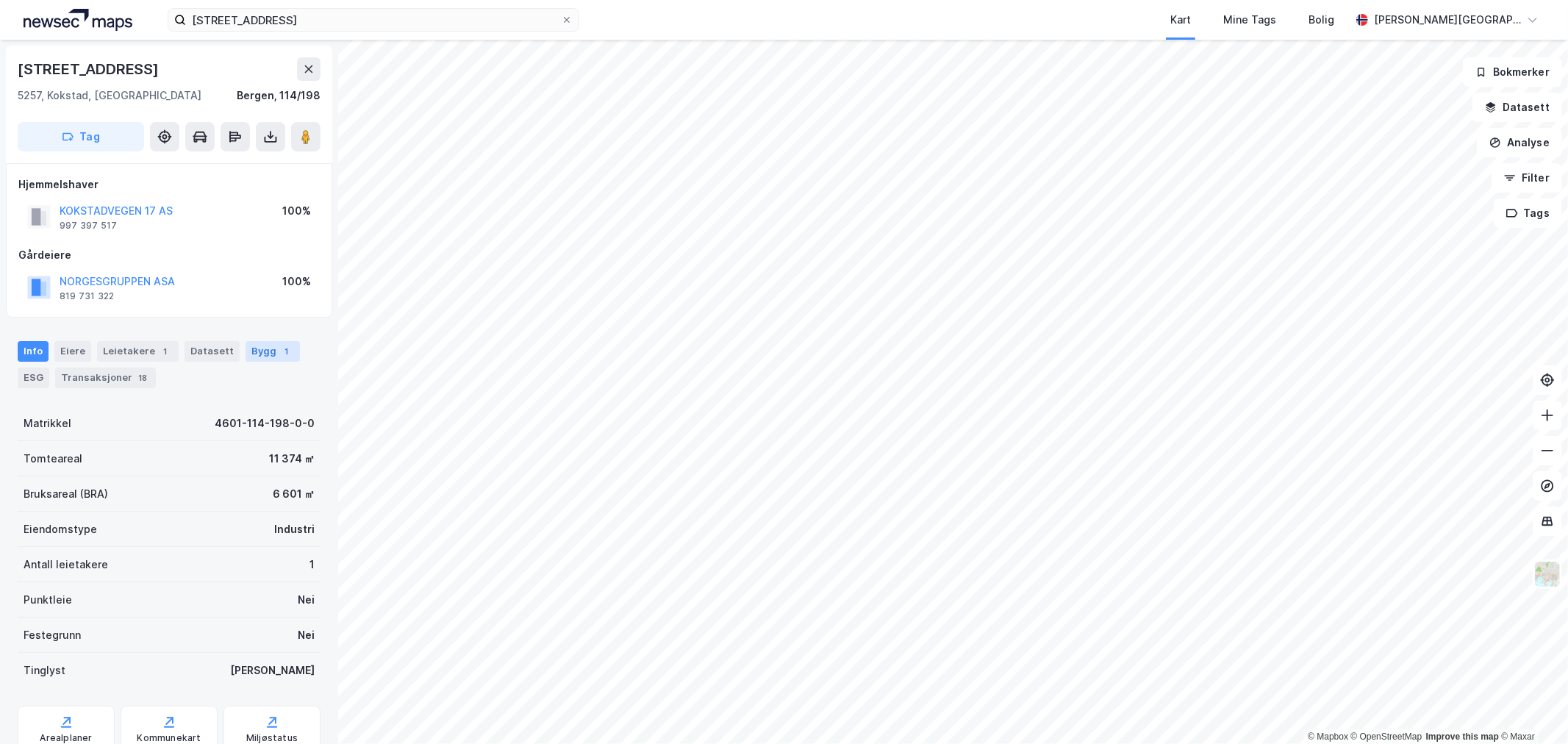
click at [246, 344] on div "Bygg 1" at bounding box center [273, 351] width 55 height 21
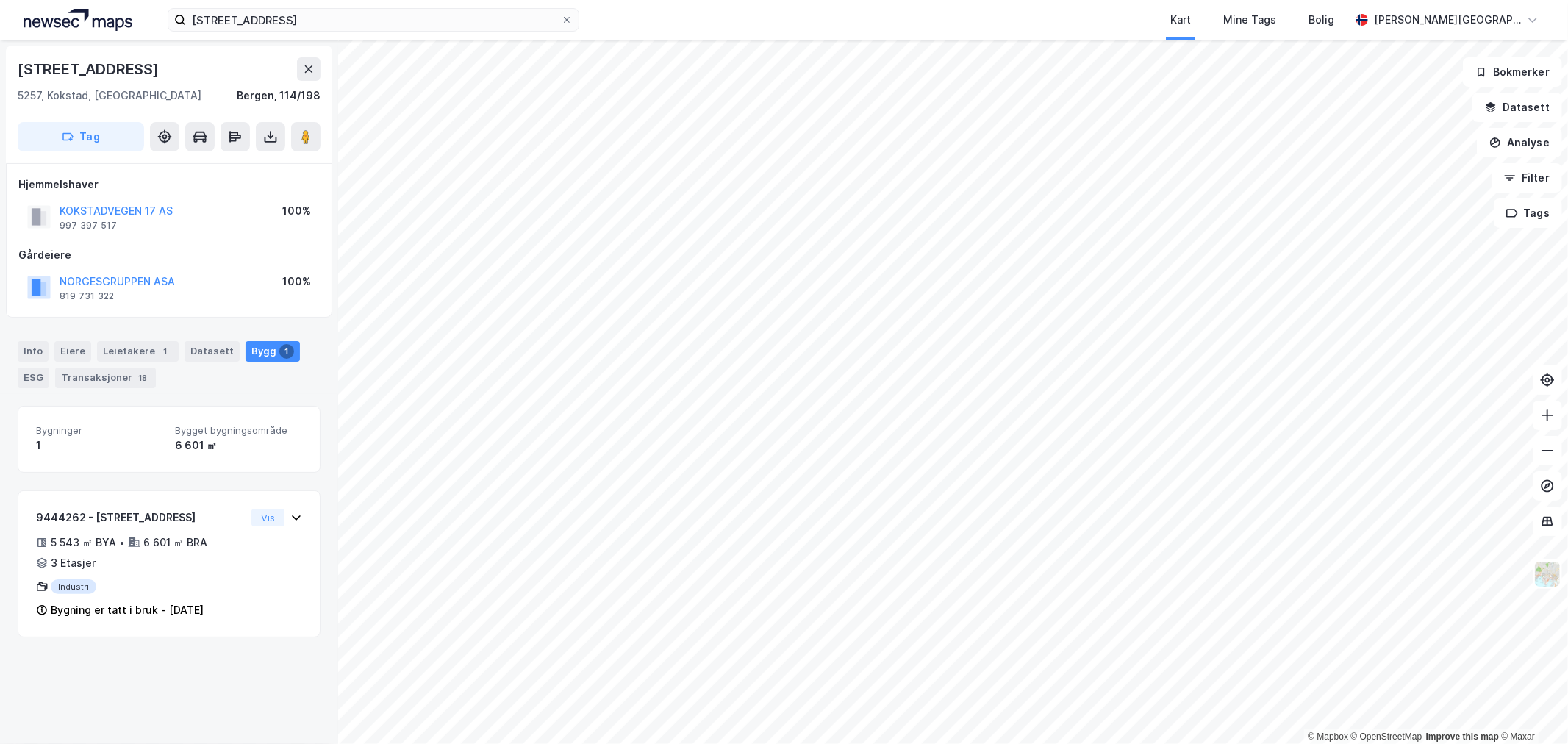
click at [107, 64] on div "Kokstadvegen 17" at bounding box center [89, 69] width 144 height 24
copy div "Kokstadvegen 17"
click at [307, 137] on image at bounding box center [305, 137] width 9 height 15
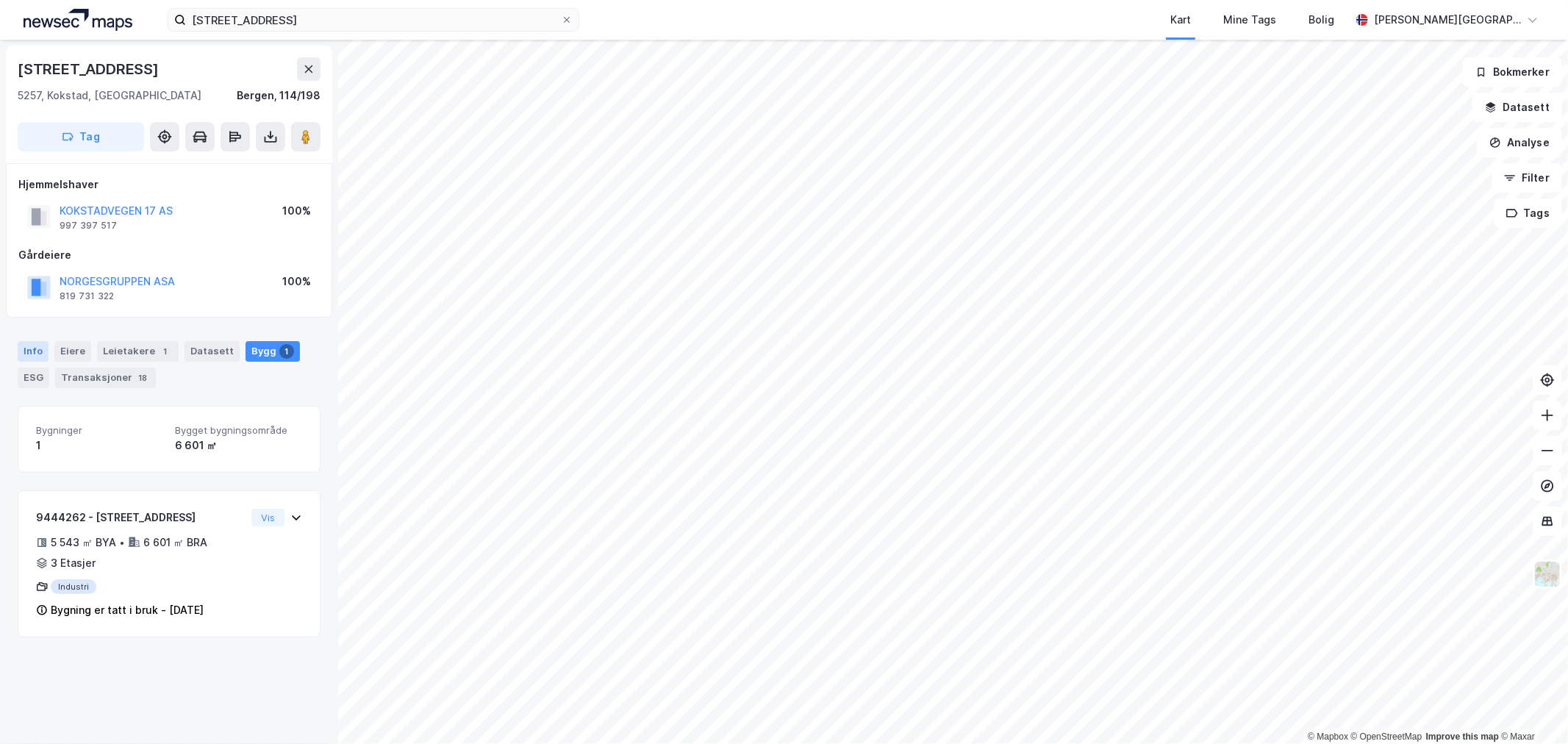
click at [28, 354] on div "Info" at bounding box center [33, 351] width 31 height 21
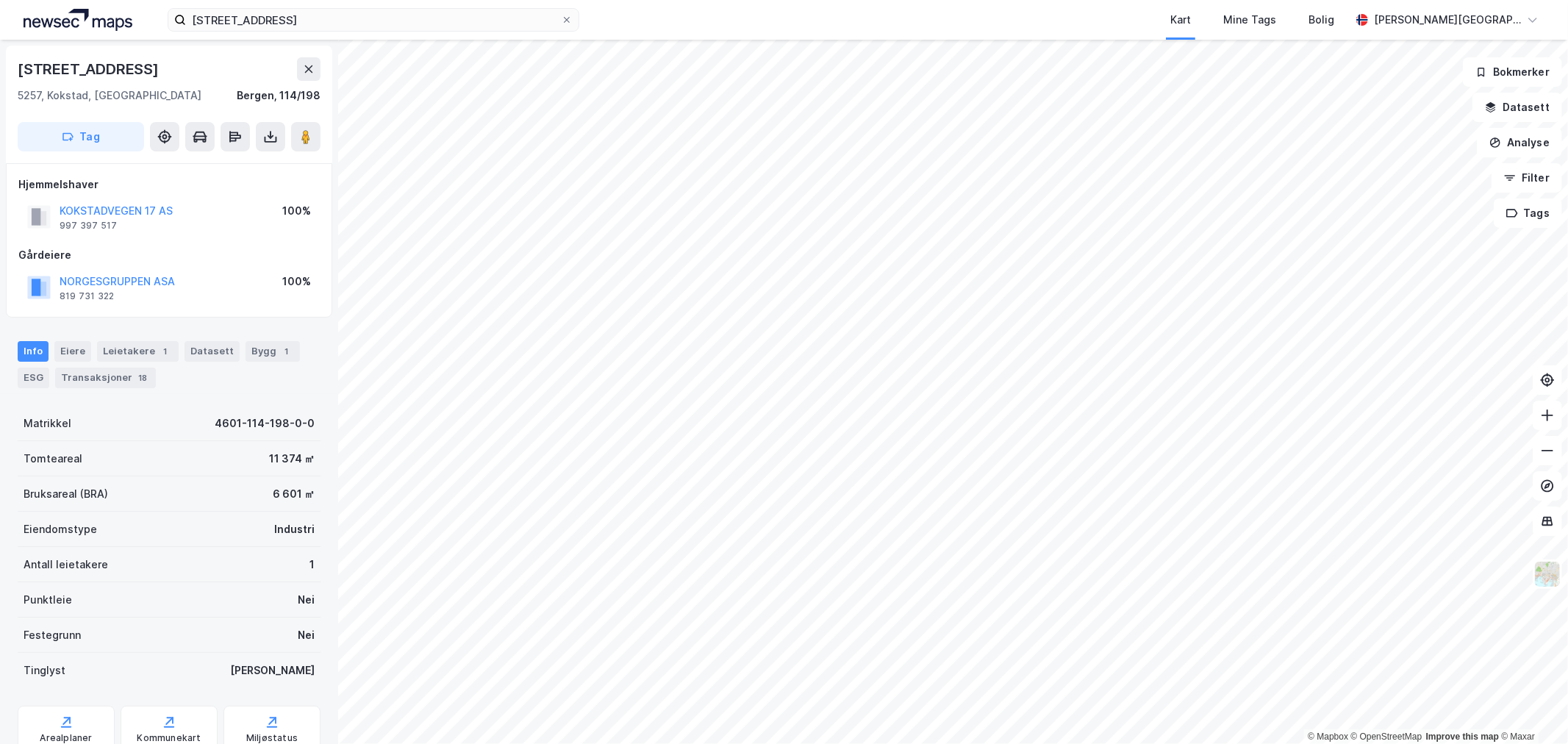
click at [273, 490] on div "6 601 ㎡" at bounding box center [293, 493] width 42 height 18
click at [260, 488] on div "Bruksareal (BRA) 6 601 ㎡" at bounding box center [169, 494] width 303 height 36
click at [260, 487] on div "Bruksareal (BRA) 6 601 ㎡" at bounding box center [169, 494] width 303 height 36
click at [273, 492] on div "6 601 ㎡" at bounding box center [293, 493] width 42 height 18
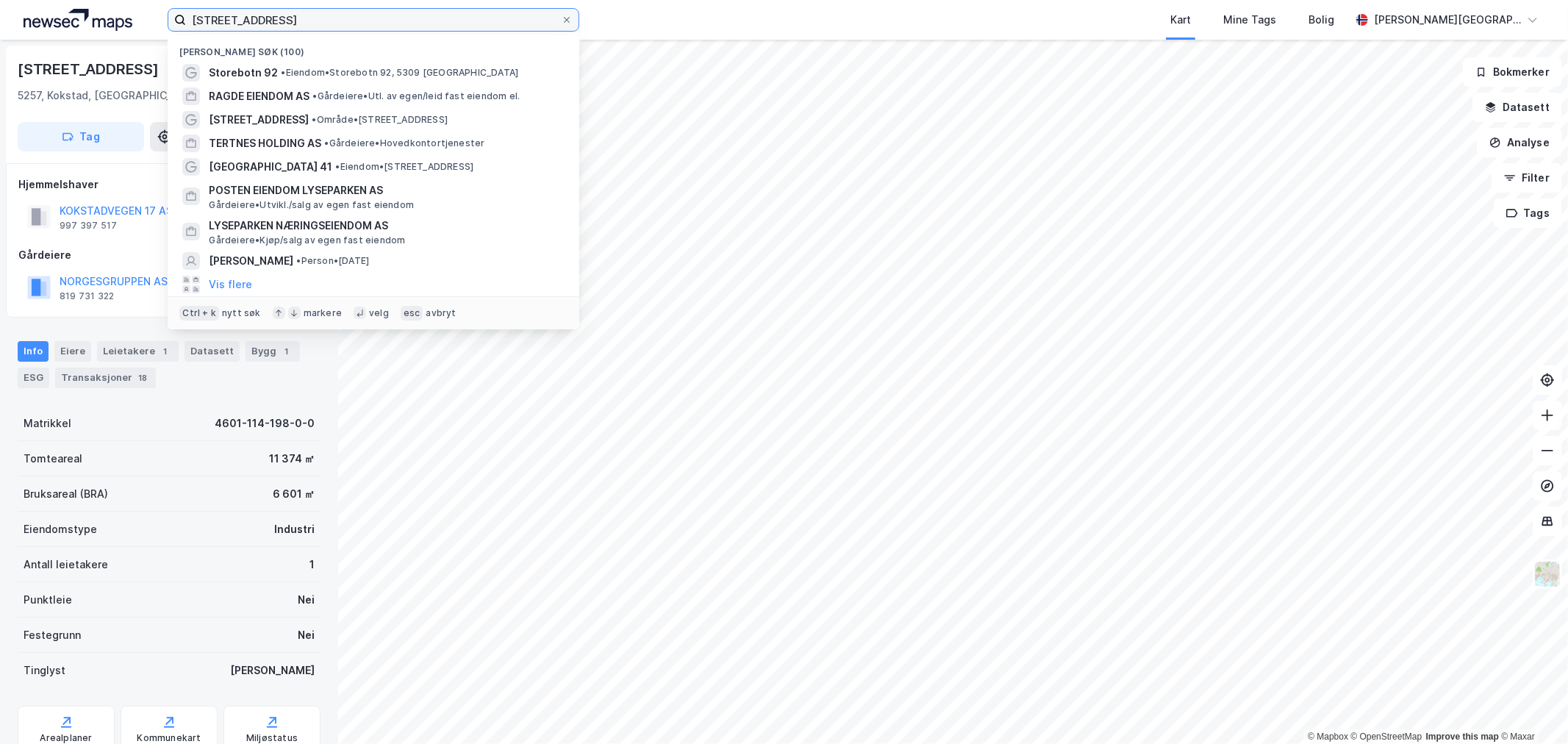
click at [329, 19] on input "kokstadveien 41" at bounding box center [374, 20] width 375 height 22
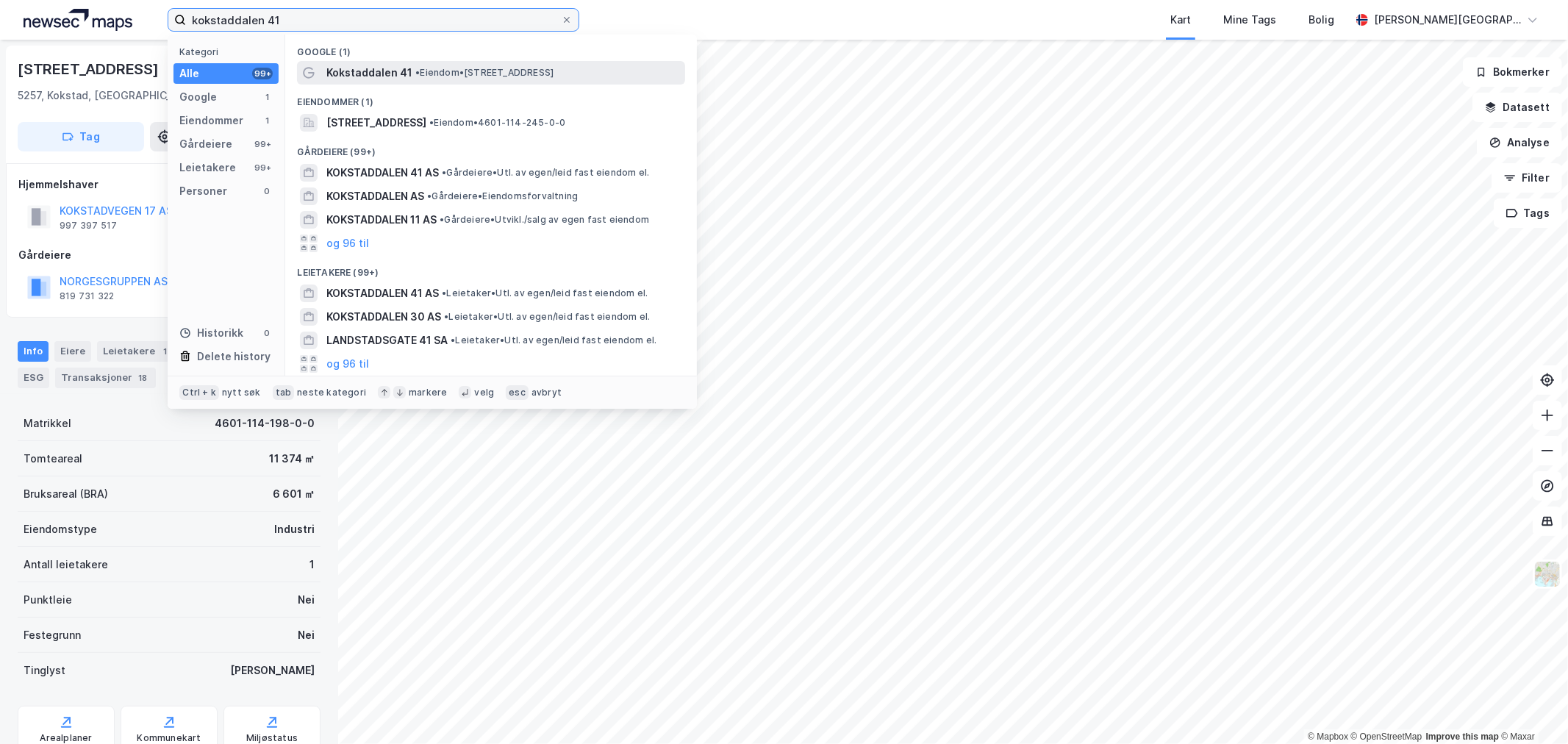
type input "kokstaddalen 41"
click at [422, 69] on span "• Eiendom • Kokstaddalen 41, 5257 Kokstad" at bounding box center [484, 72] width 138 height 12
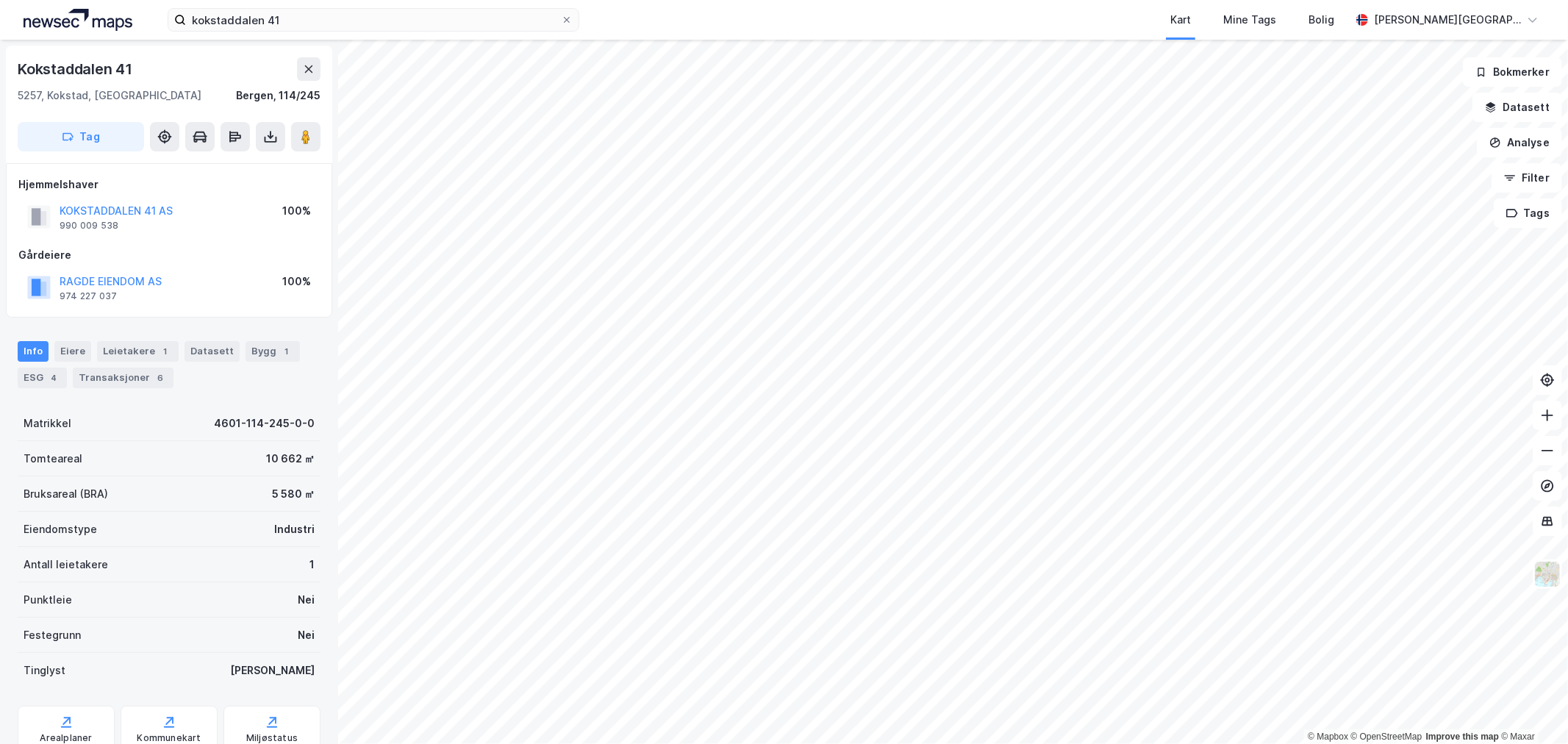
scroll to position [21, 0]
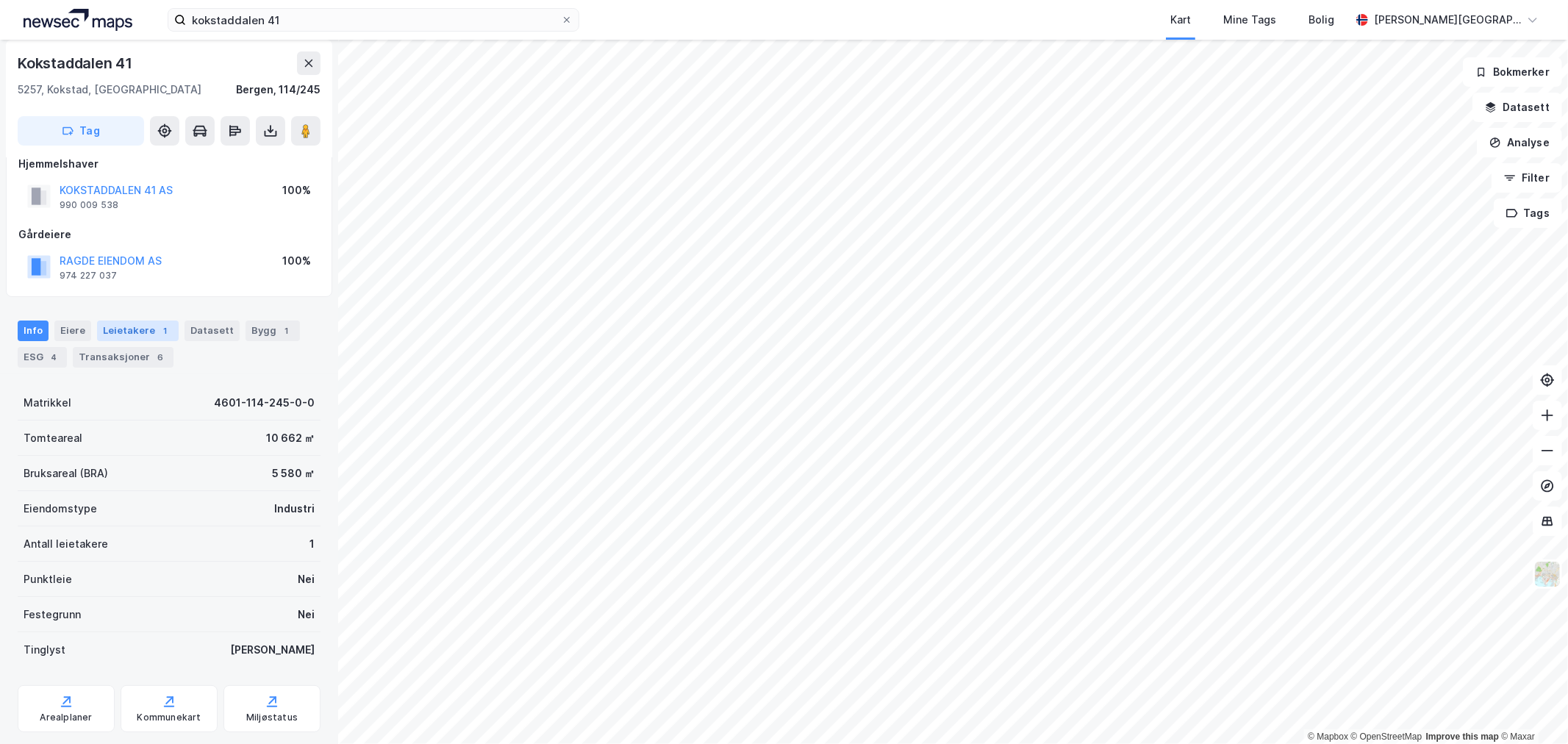
click at [143, 326] on div "Leietakere 1" at bounding box center [138, 330] width 81 height 21
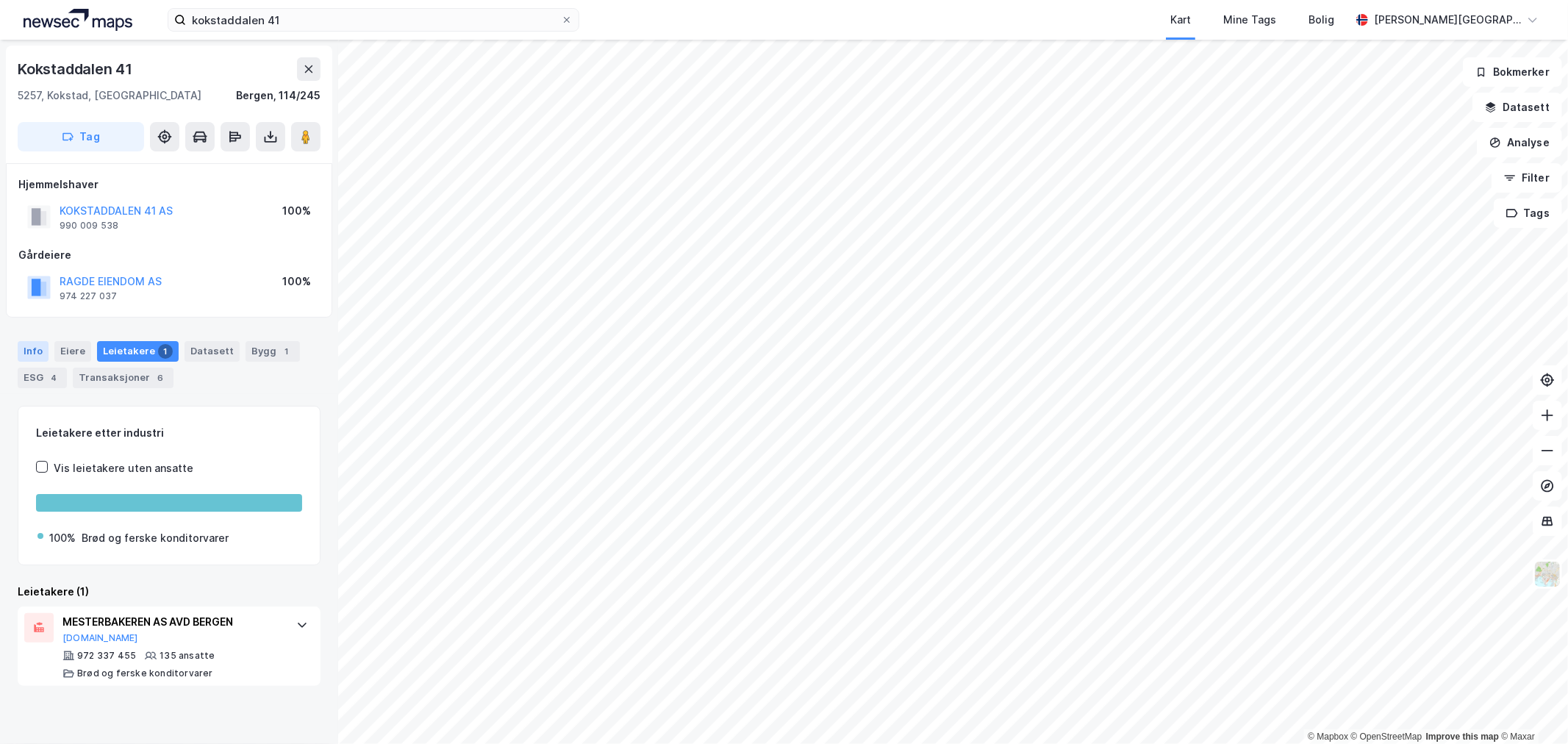
click at [34, 353] on div "Info" at bounding box center [33, 351] width 31 height 21
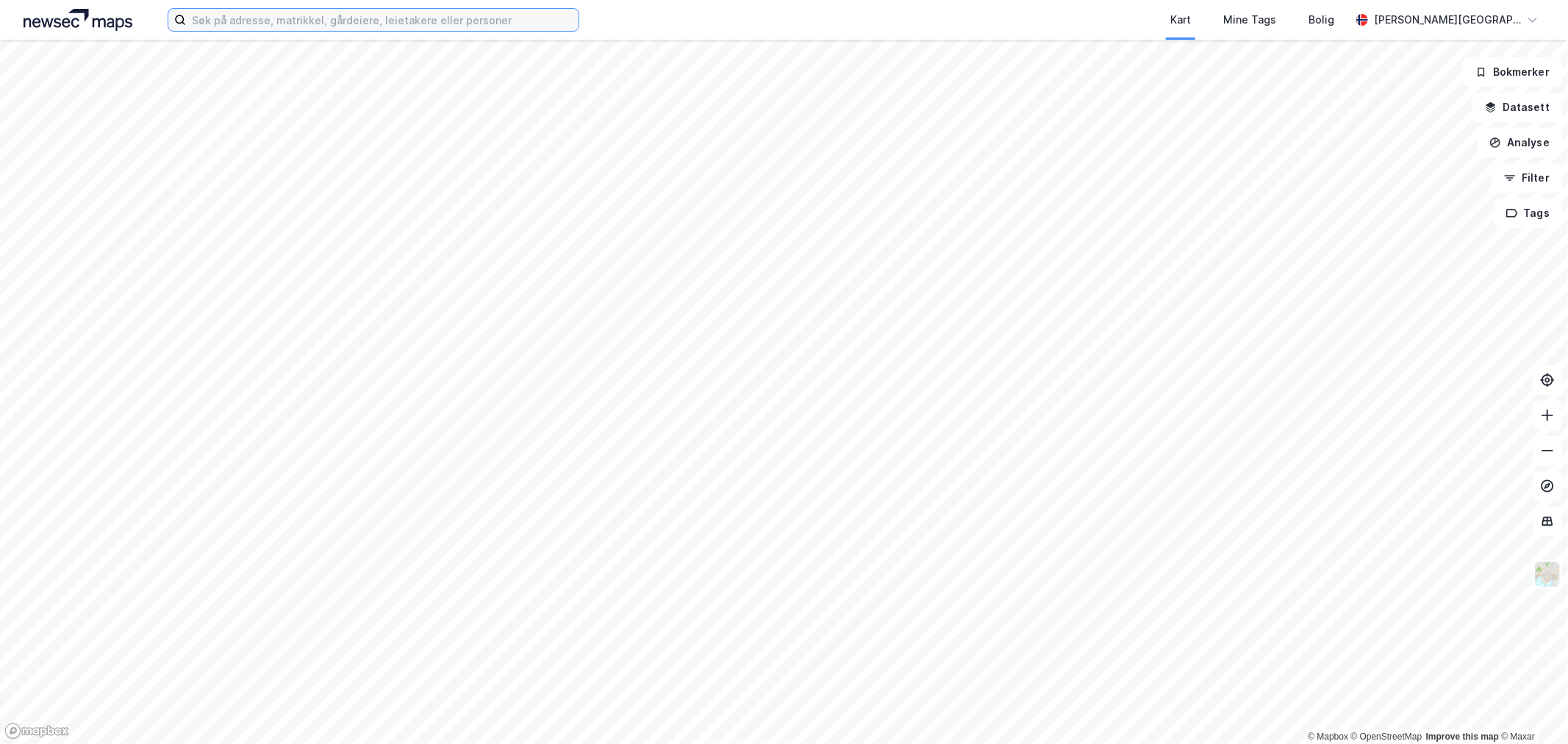
click at [428, 22] on input at bounding box center [383, 20] width 392 height 22
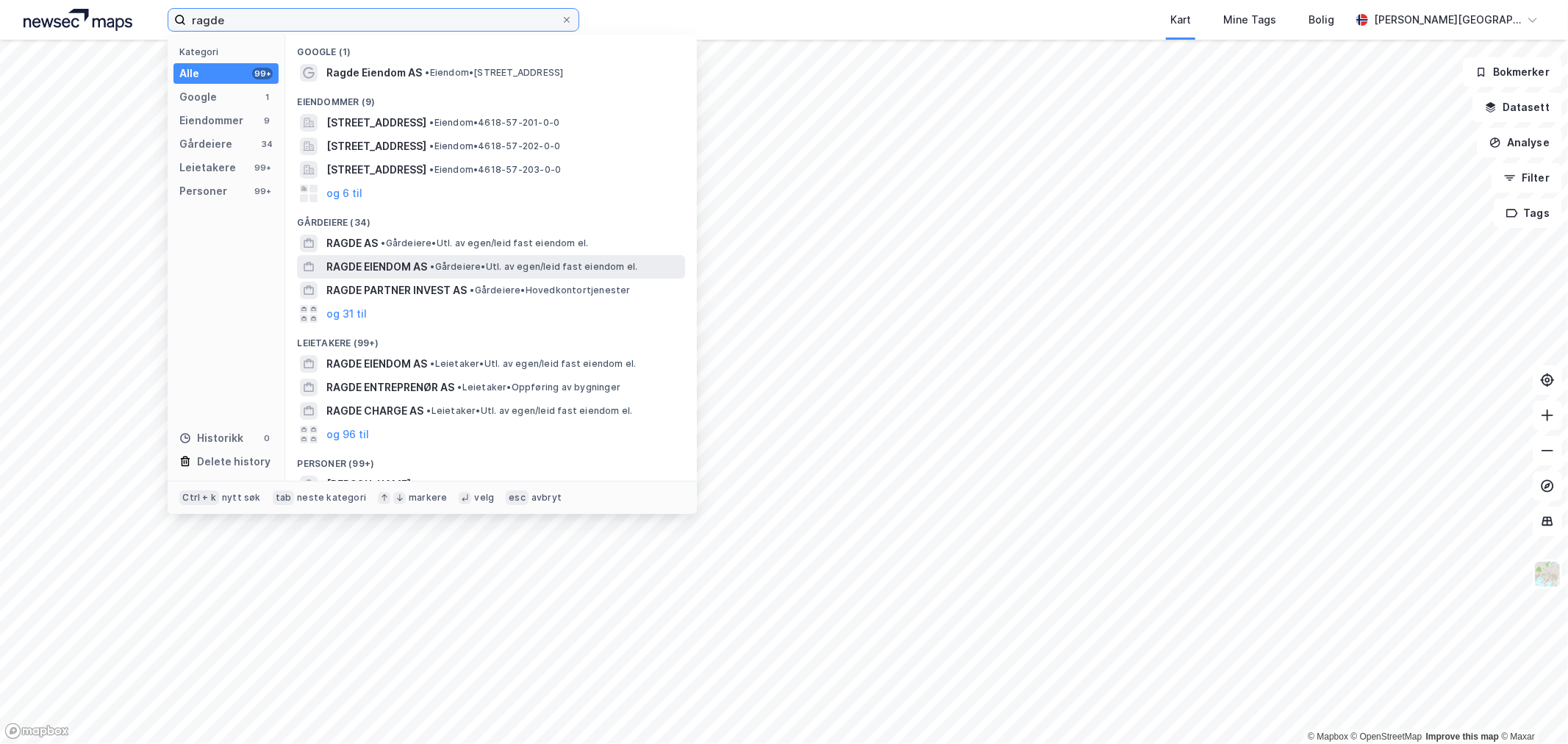
type input "ragde"
click at [406, 266] on span "RAGDE EIENDOM AS" at bounding box center [377, 266] width 101 height 18
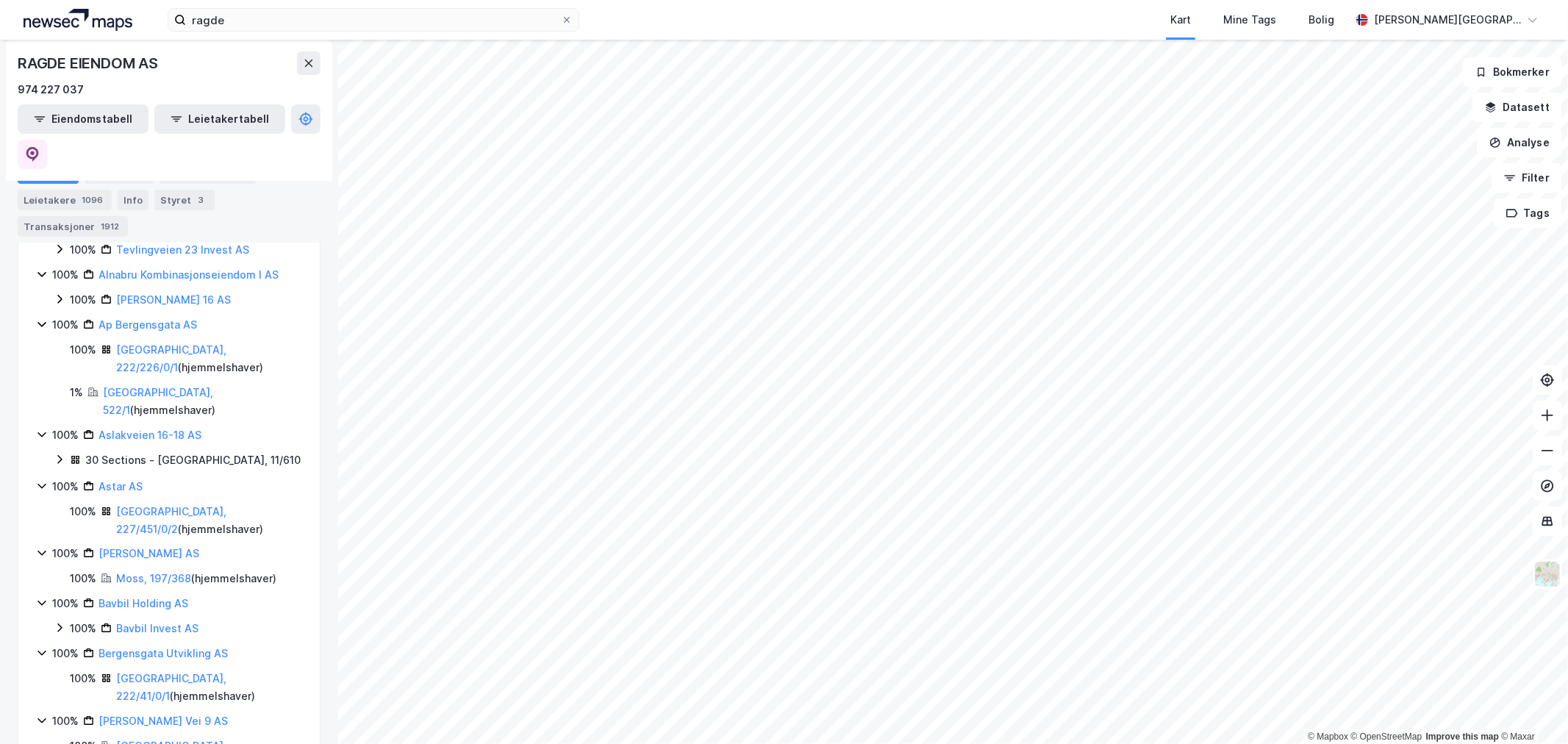
scroll to position [408, 0]
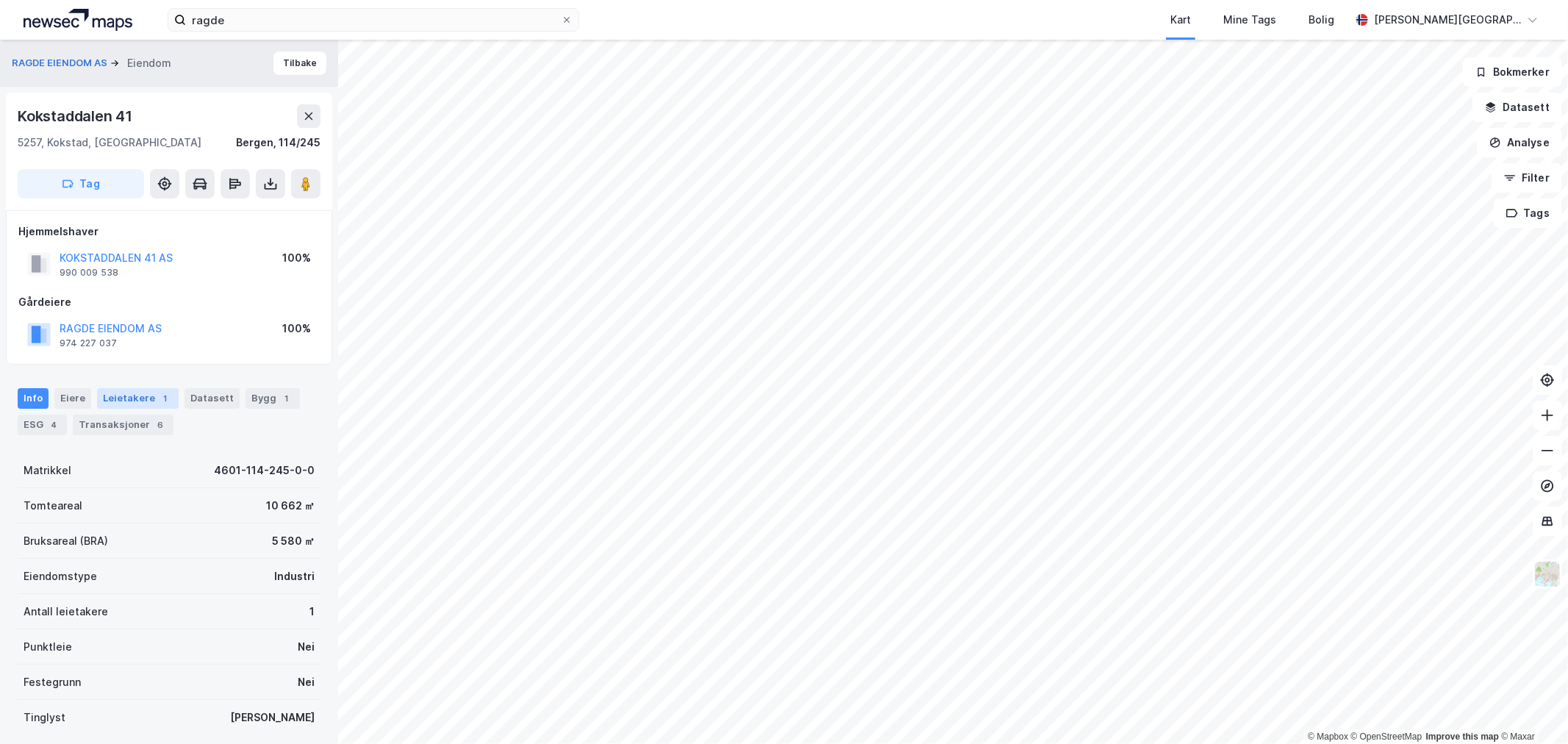
click at [132, 398] on div "Leietakere 1" at bounding box center [138, 398] width 81 height 21
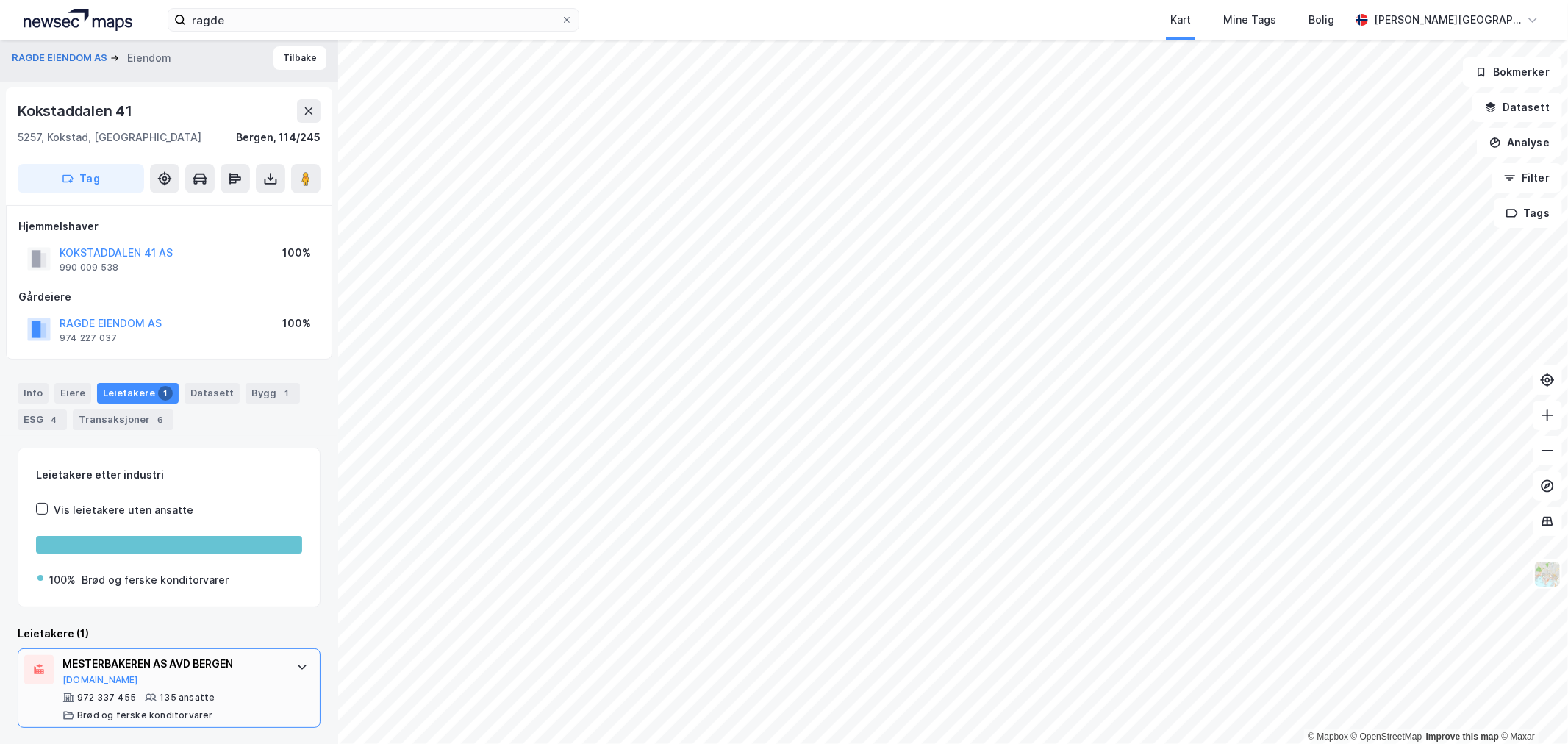
scroll to position [6, 0]
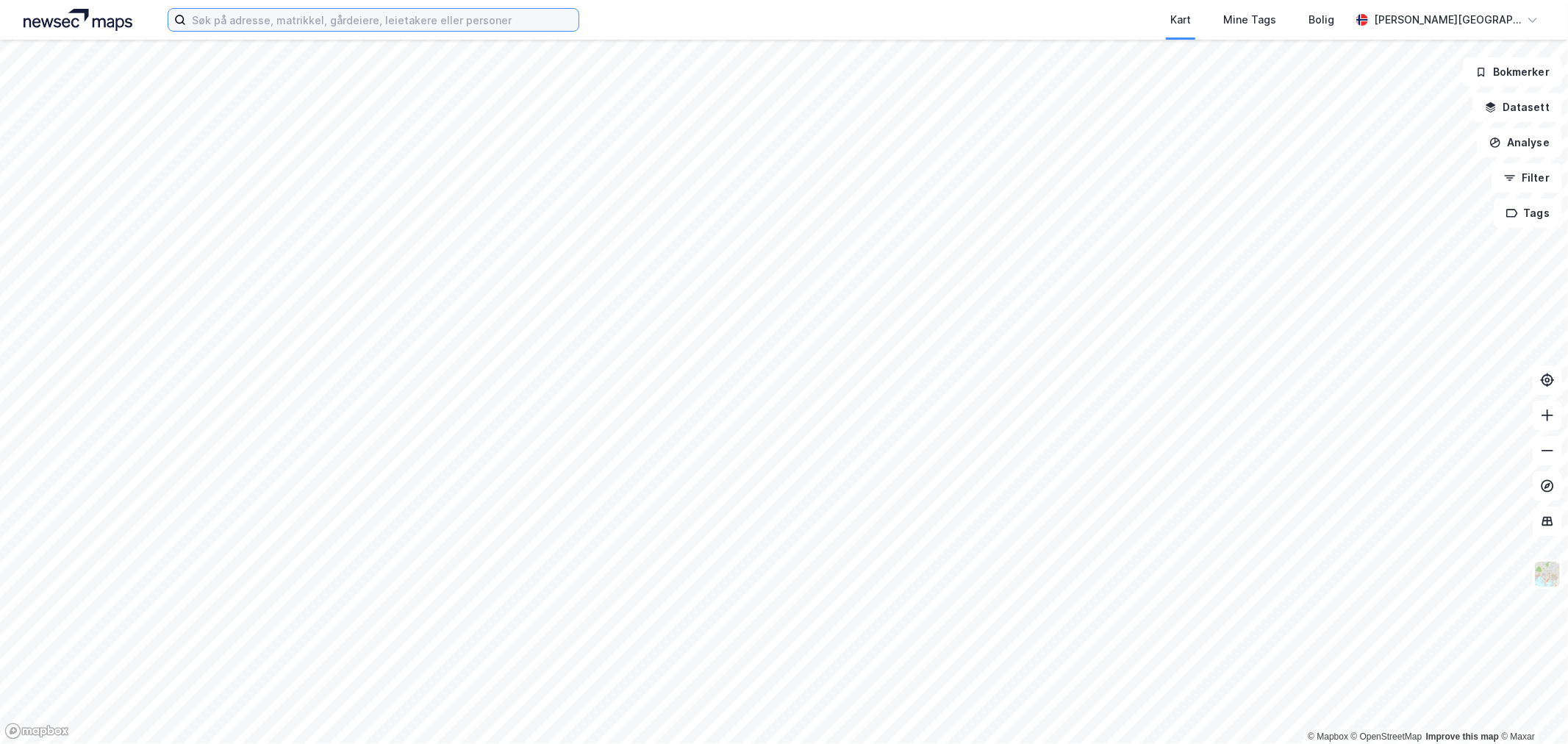
click at [340, 22] on input at bounding box center [383, 20] width 392 height 22
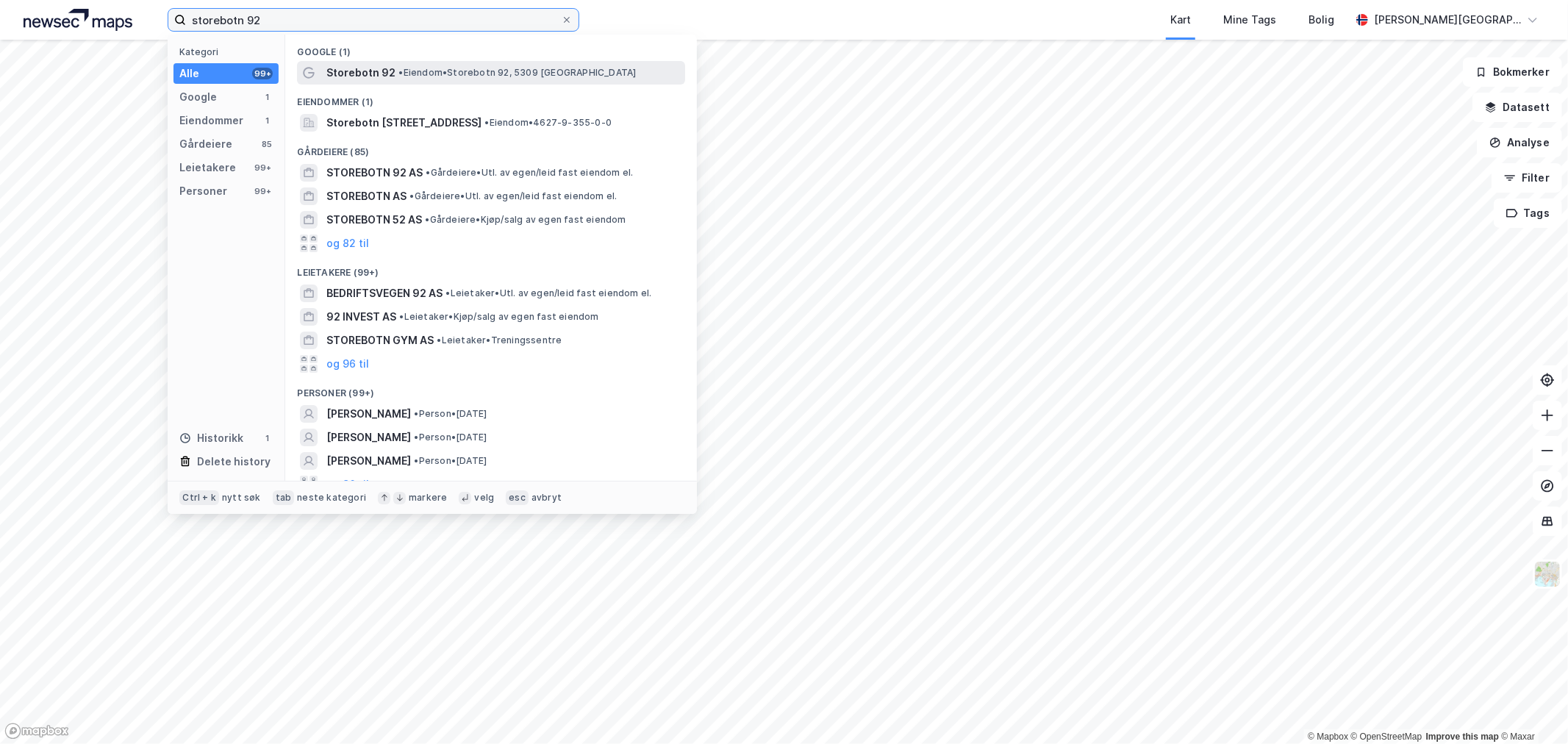
type input "storebotn 92"
click at [454, 83] on div "Storebotn 92 • Eiendom • Storebotn 92, 5309 Kleppestø" at bounding box center [492, 73] width 389 height 24
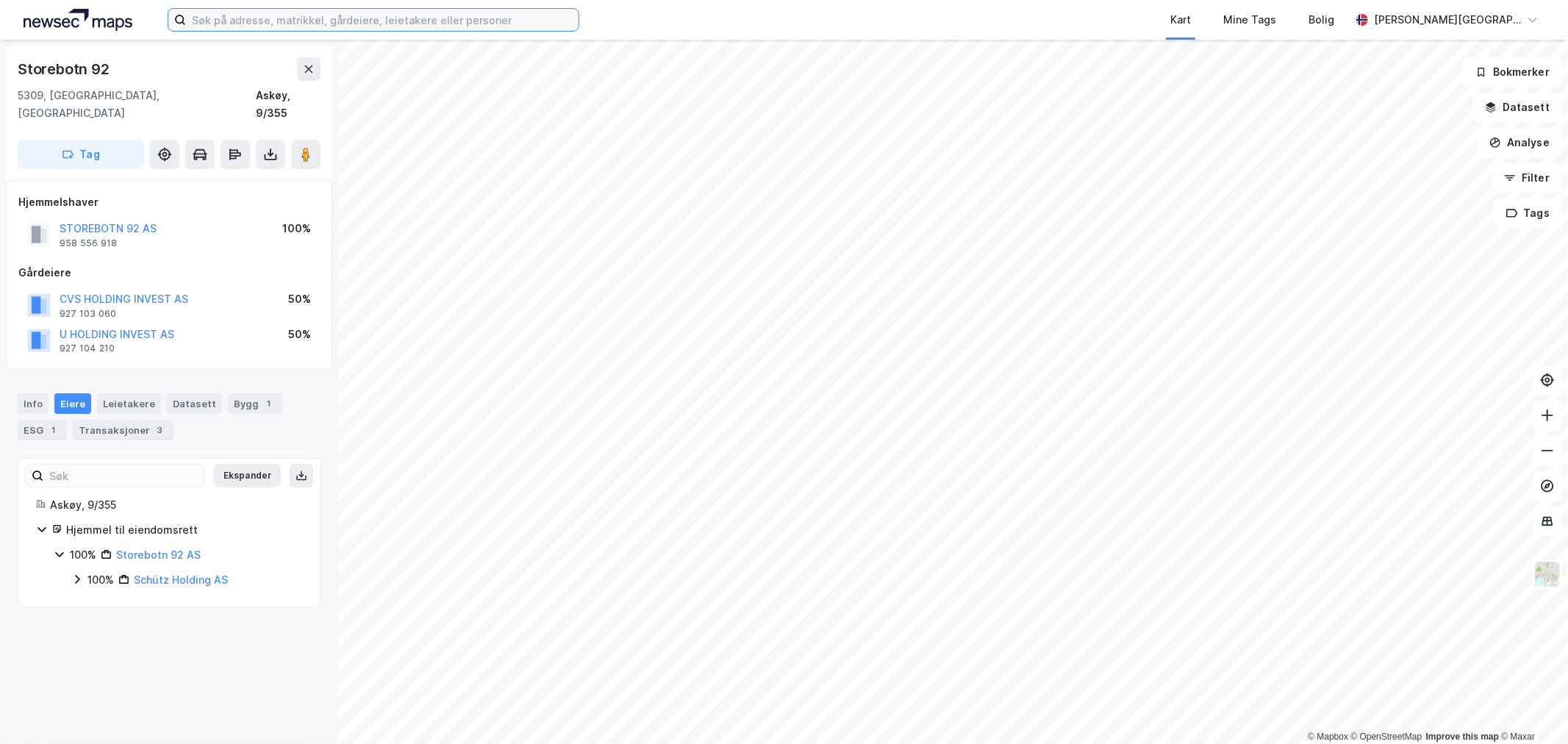
click at [556, 25] on input at bounding box center [383, 20] width 392 height 22
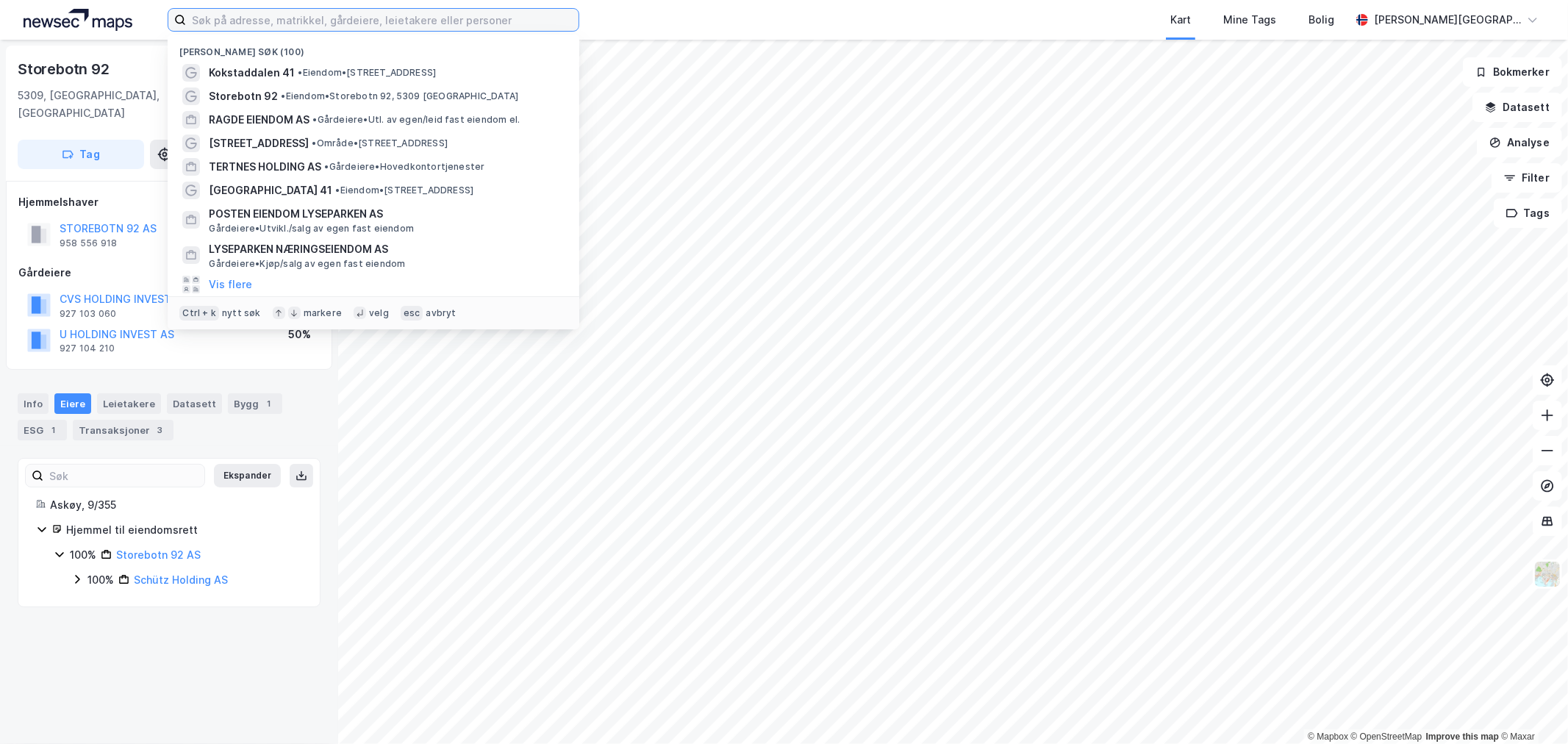
click at [371, 25] on input at bounding box center [383, 20] width 392 height 22
click at [136, 54] on div "Storebotn 92 5309, Kleppestø, Vestland Askøy, 9/355 Tag" at bounding box center [168, 113] width 326 height 135
